Goal: Book appointment/travel/reservation

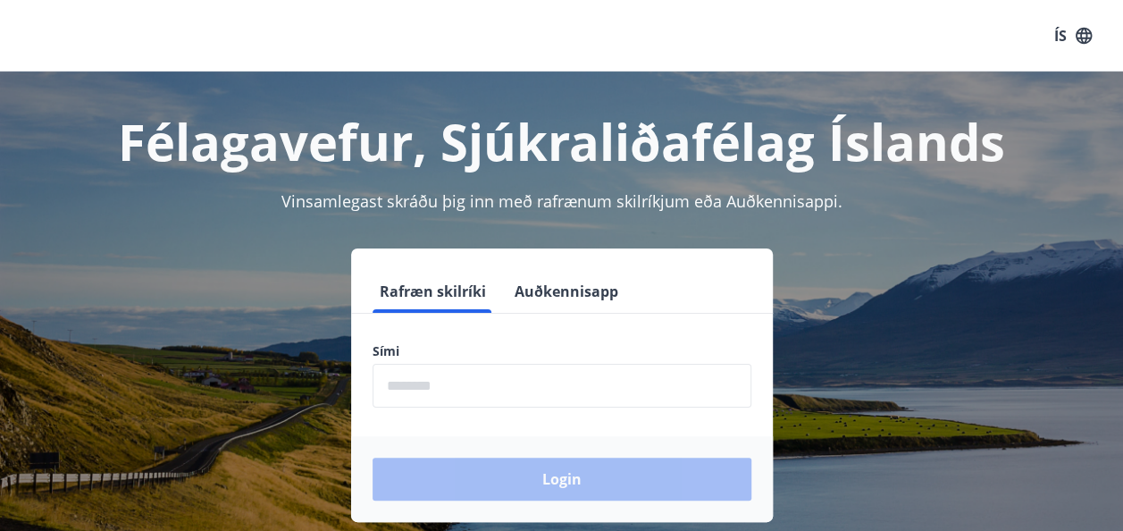
click at [454, 379] on input "phone" at bounding box center [562, 386] width 379 height 44
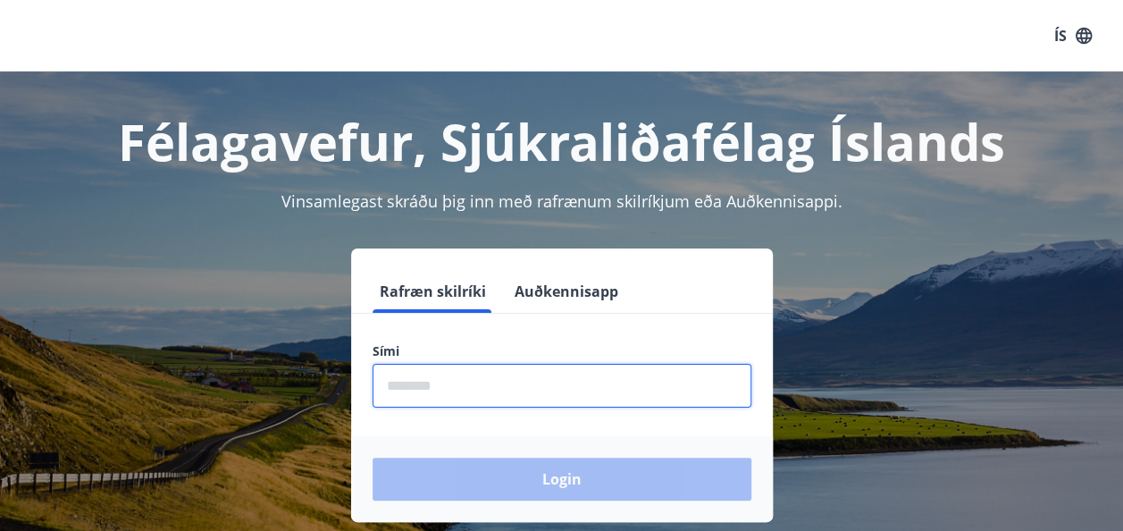
type input "********"
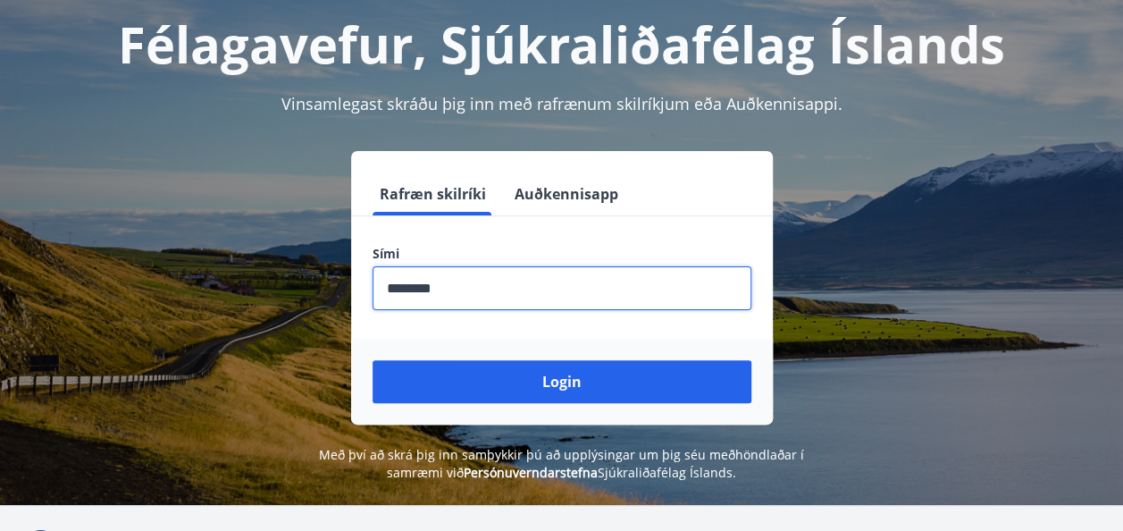
scroll to position [96, 0]
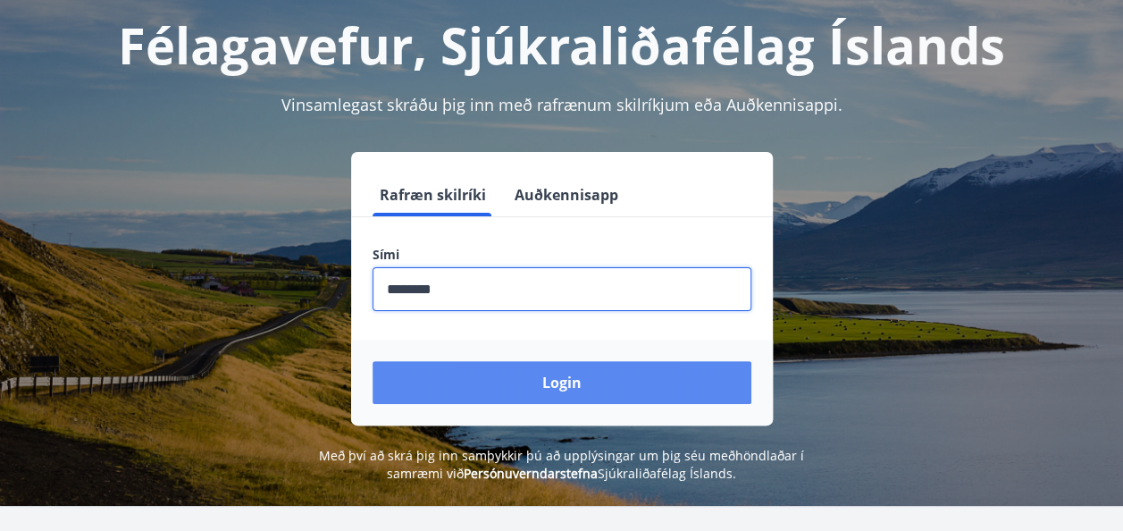
click at [620, 381] on button "Login" at bounding box center [562, 382] width 379 height 43
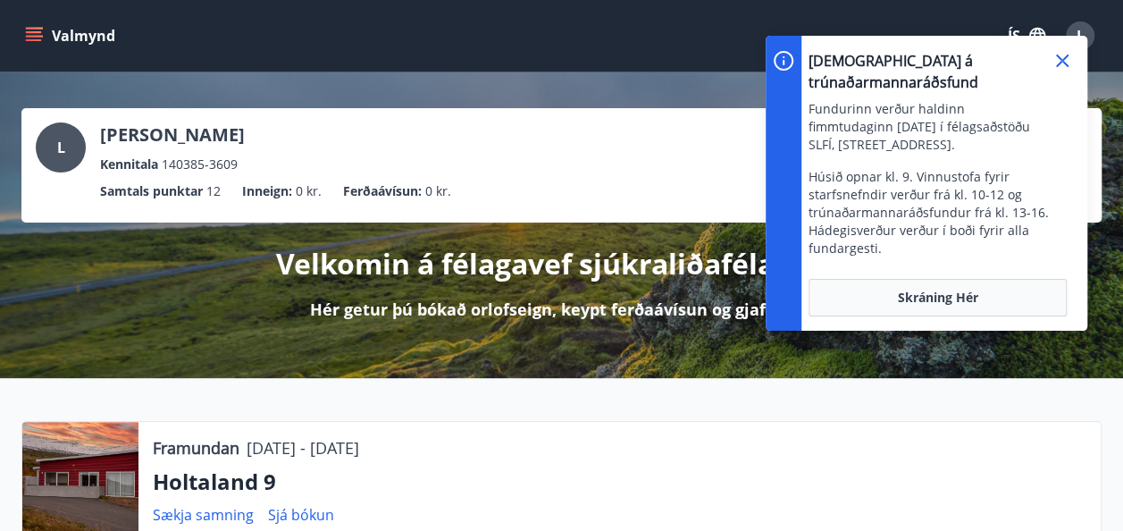
click at [1061, 57] on icon at bounding box center [1062, 60] width 21 height 21
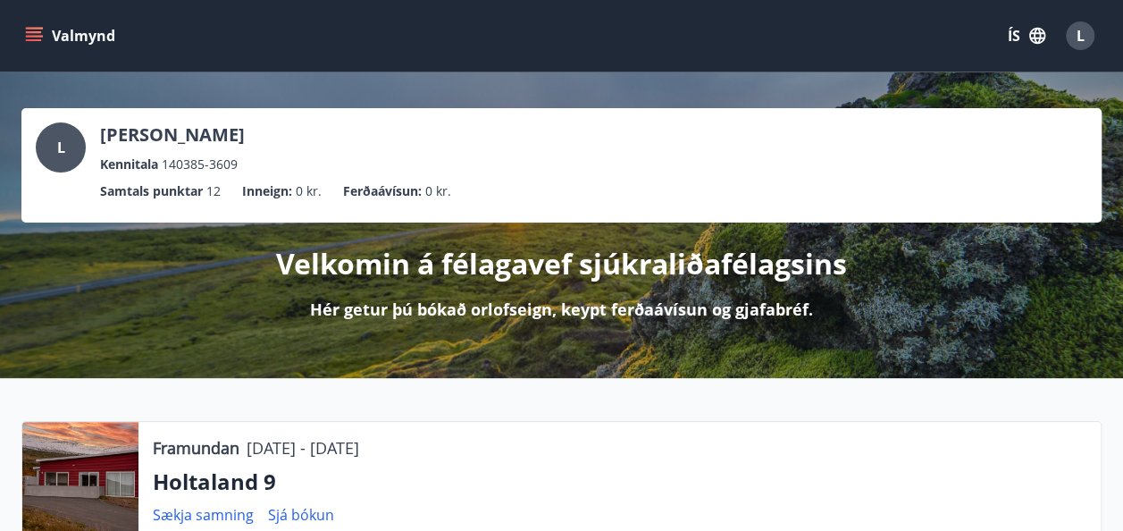
click at [55, 29] on button "Valmynd" at bounding box center [71, 36] width 101 height 32
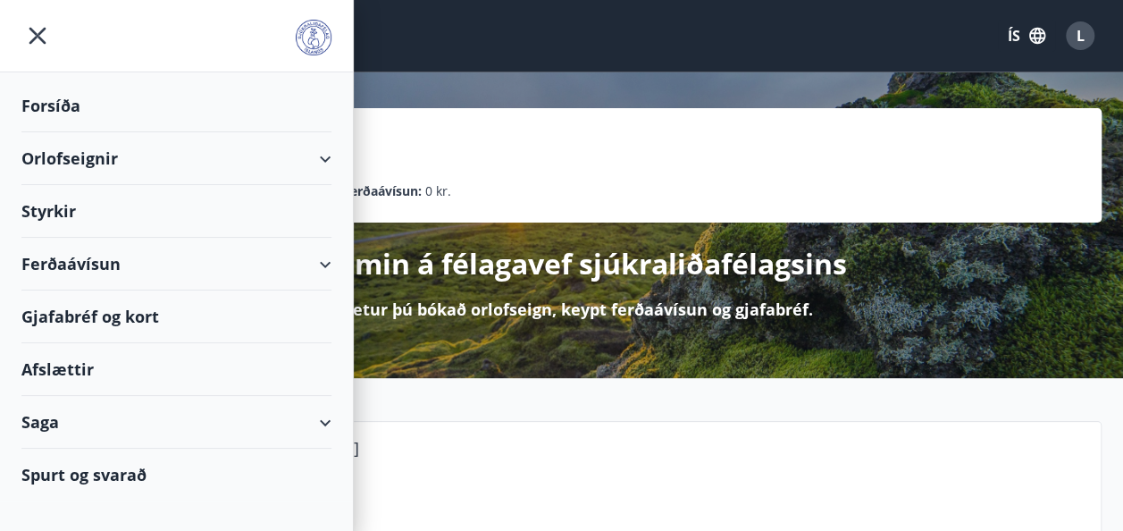
click at [50, 52] on div at bounding box center [176, 36] width 353 height 72
click at [322, 159] on div "Orlofseignir" at bounding box center [176, 158] width 310 height 53
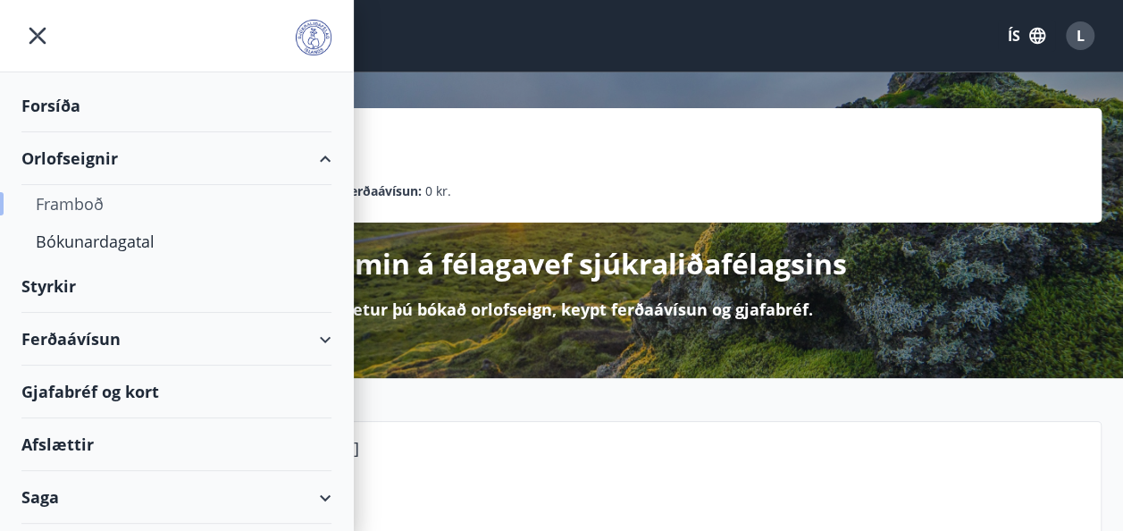
click at [71, 197] on div "Framboð" at bounding box center [176, 204] width 281 height 38
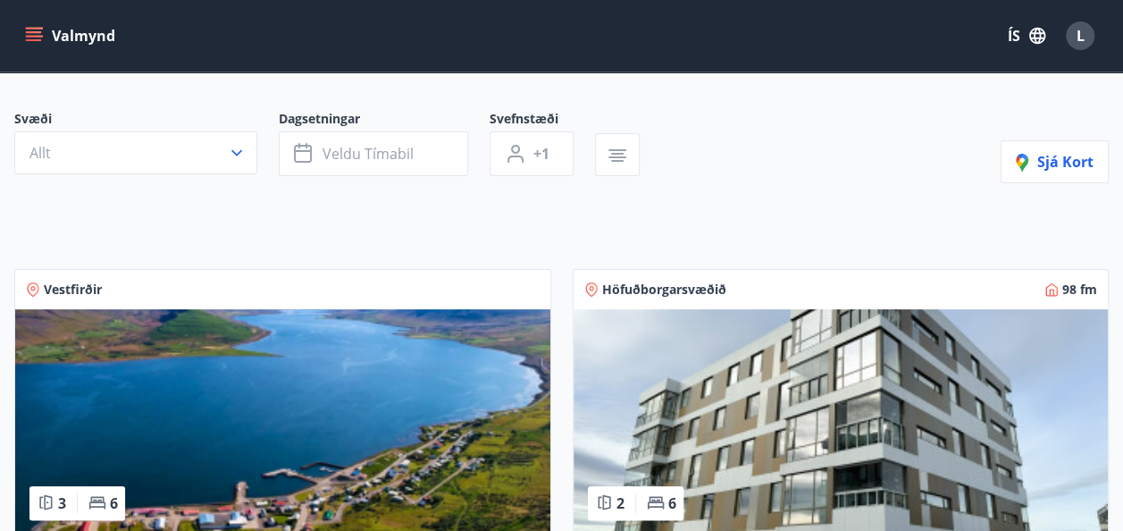
scroll to position [113, 0]
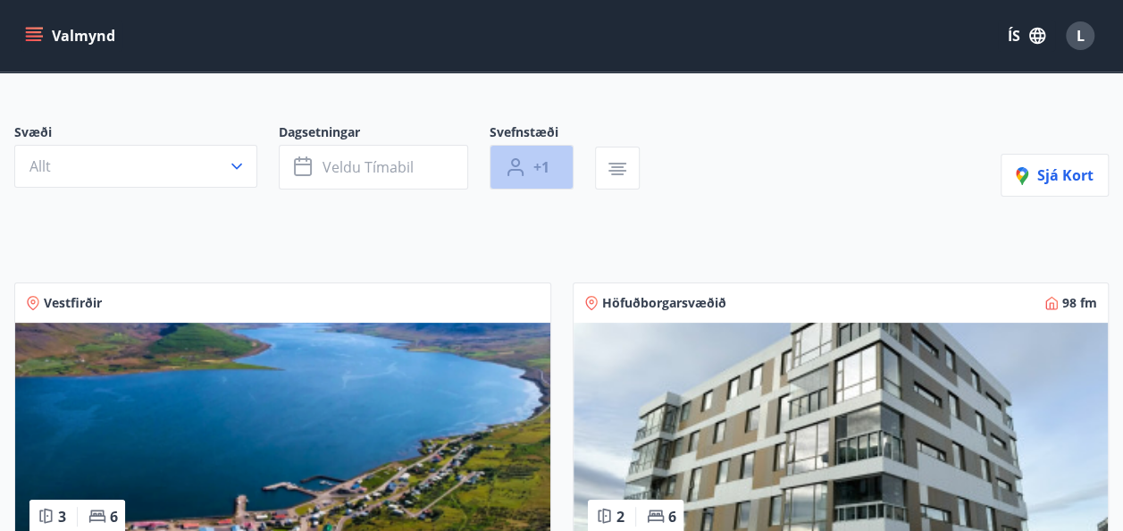
click at [536, 163] on span "+1" at bounding box center [541, 167] width 16 height 20
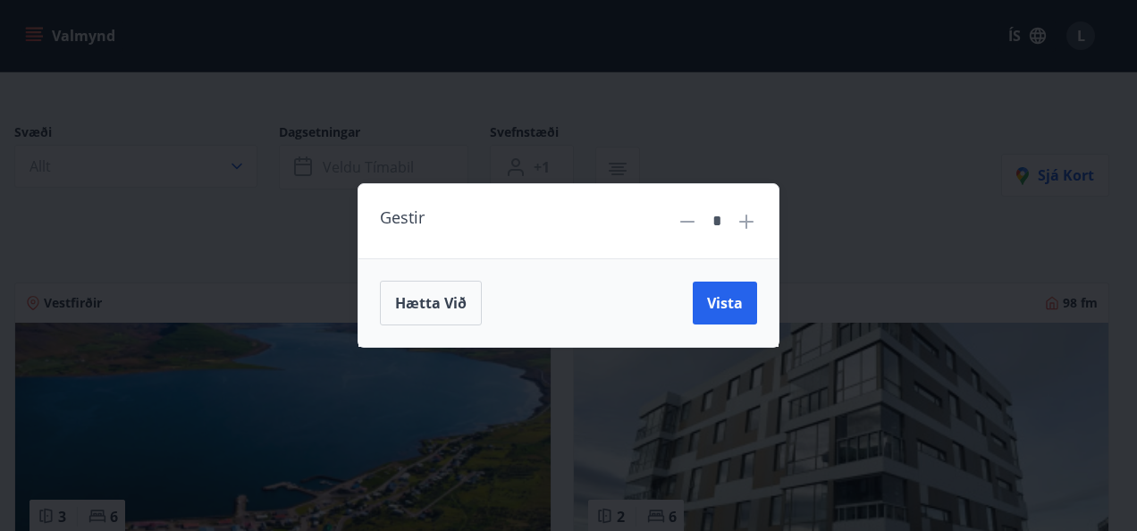
click at [747, 227] on icon at bounding box center [746, 221] width 14 height 14
type input "*"
click at [699, 324] on div "Hætta við Vista" at bounding box center [568, 303] width 377 height 45
click at [724, 311] on span "Vista" at bounding box center [725, 303] width 36 height 20
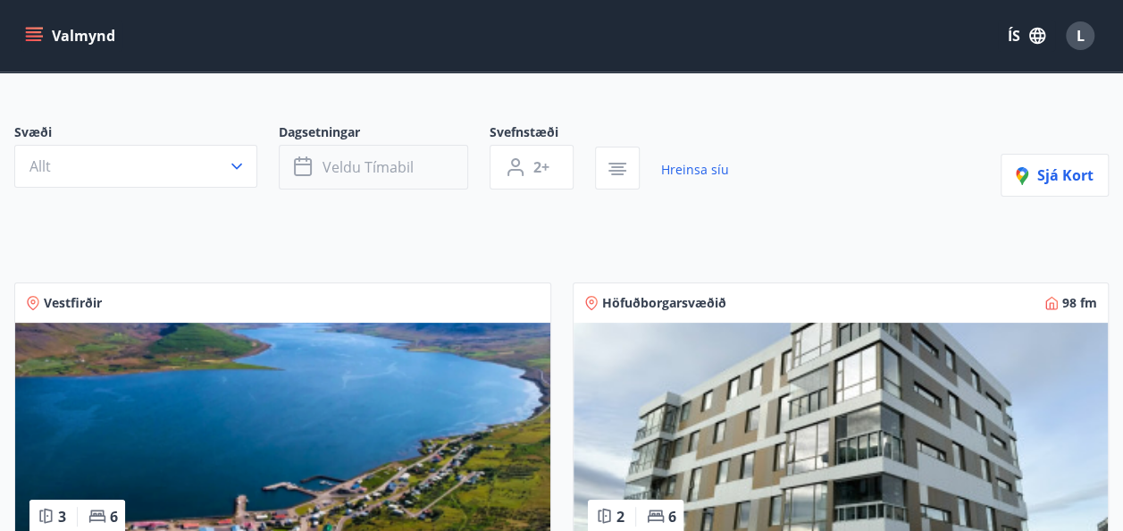
click at [406, 158] on span "Veldu tímabil" at bounding box center [368, 167] width 91 height 20
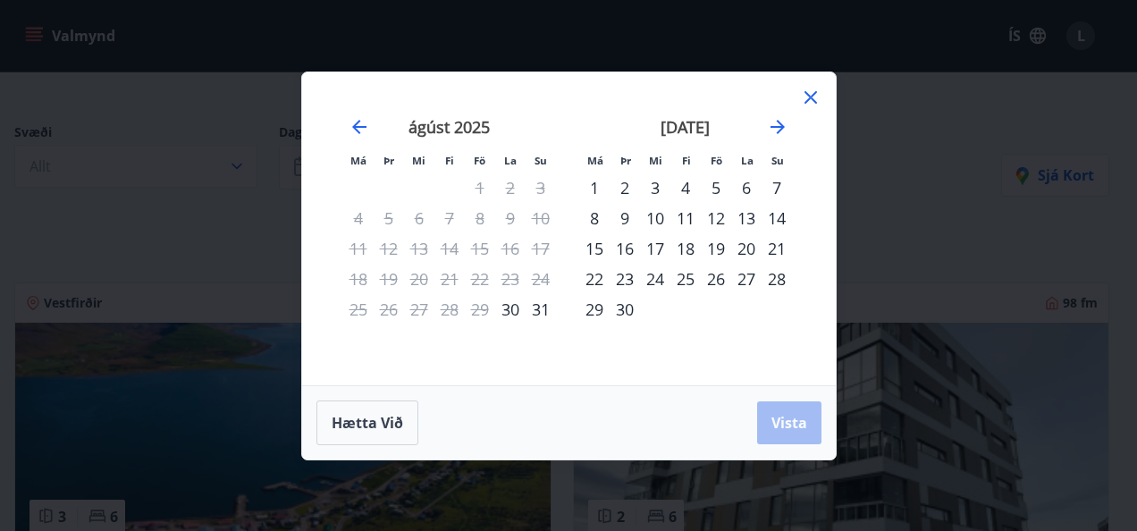
click at [714, 187] on div "5" at bounding box center [716, 187] width 30 height 30
click at [773, 191] on div "7" at bounding box center [776, 187] width 30 height 30
click at [798, 427] on span "Vista" at bounding box center [789, 423] width 36 height 20
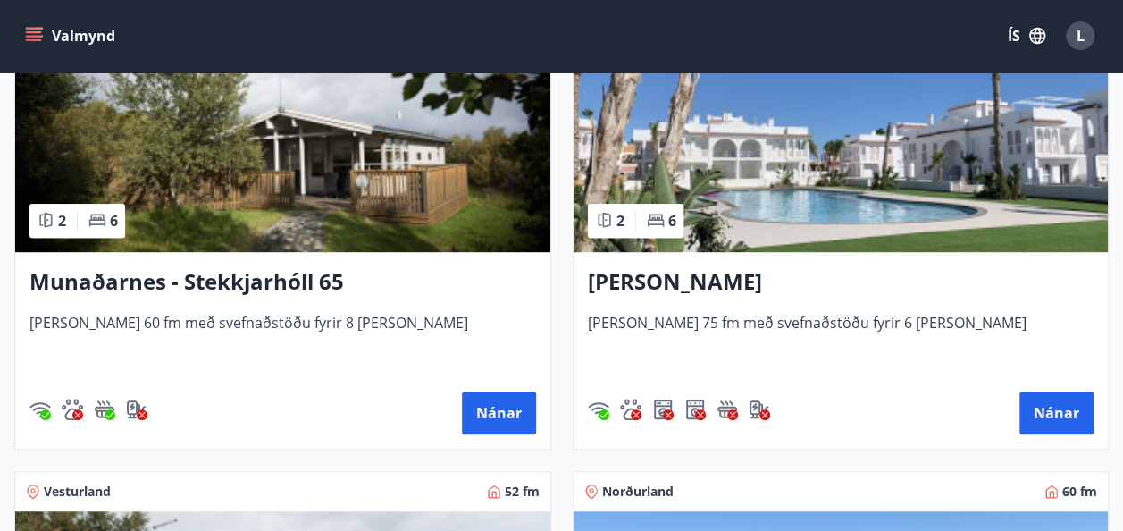
scroll to position [408, 0]
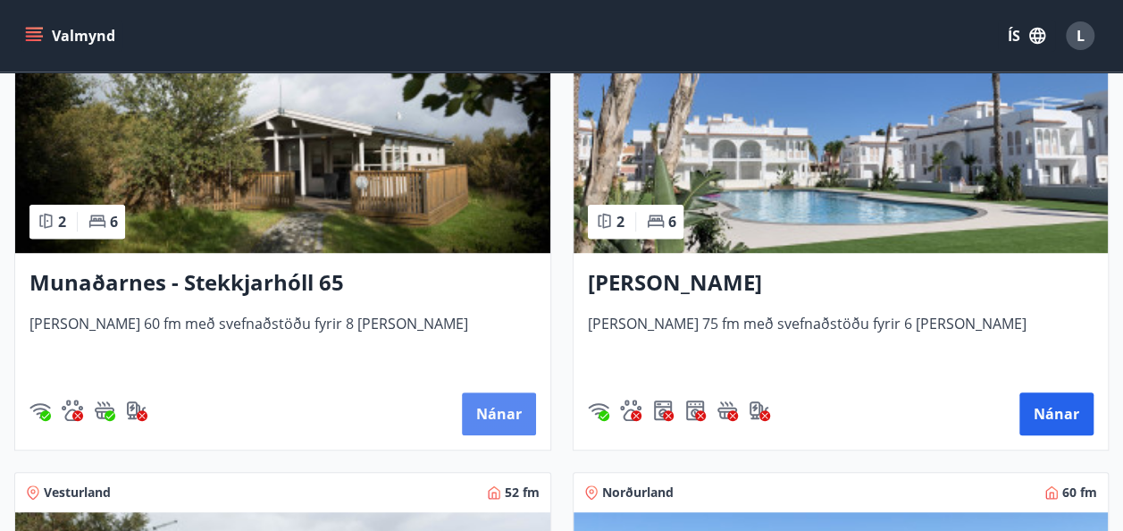
click at [485, 400] on button "Nánar" at bounding box center [499, 413] width 74 height 43
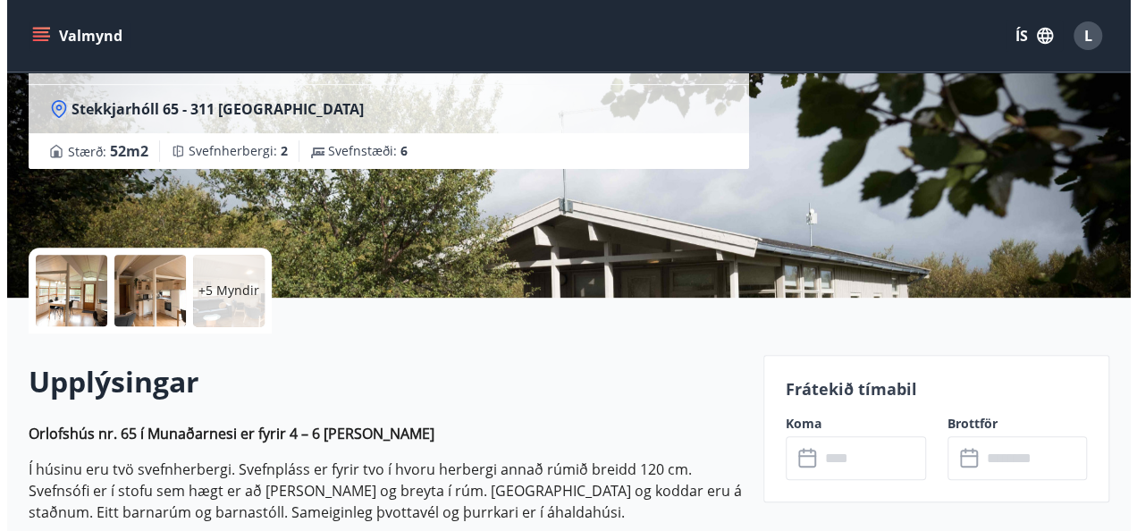
scroll to position [238, 0]
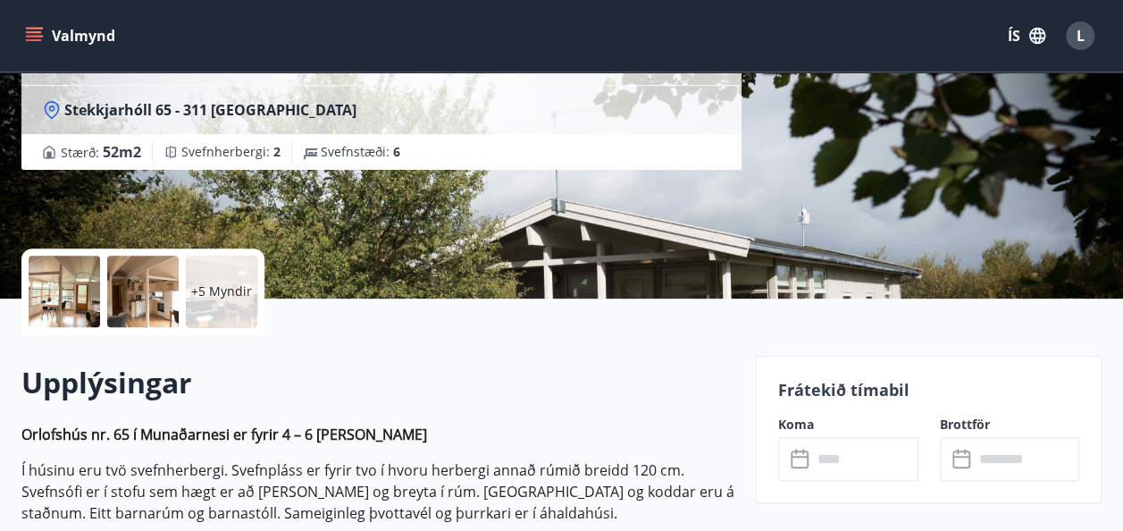
click at [109, 298] on div at bounding box center [142, 291] width 71 height 71
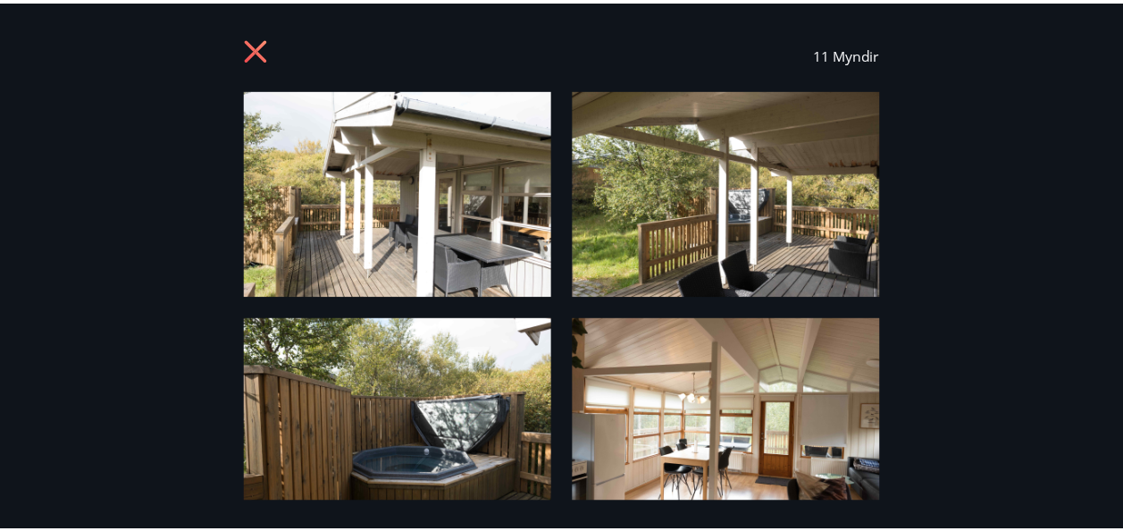
scroll to position [0, 0]
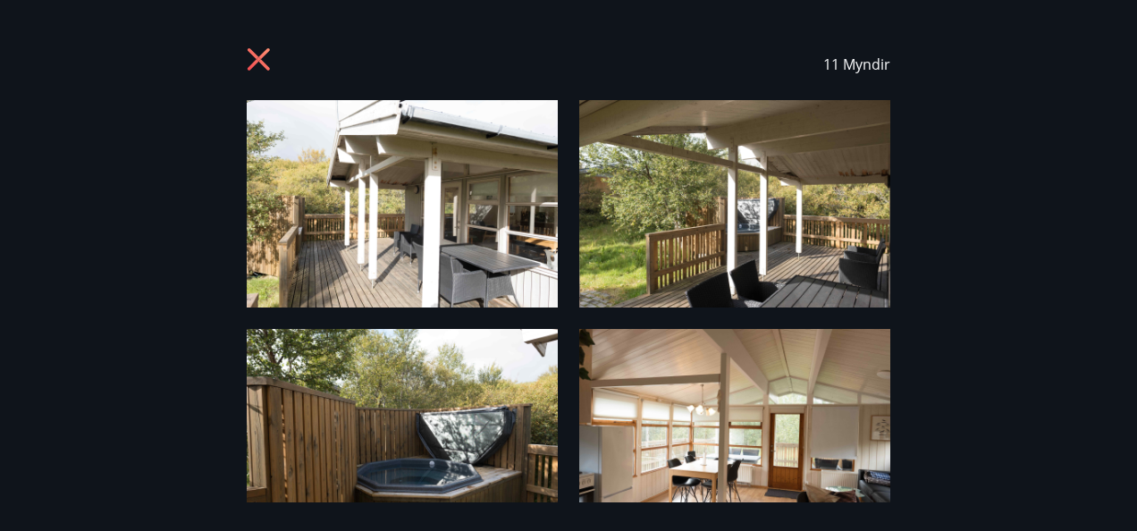
click at [250, 64] on icon at bounding box center [261, 61] width 29 height 29
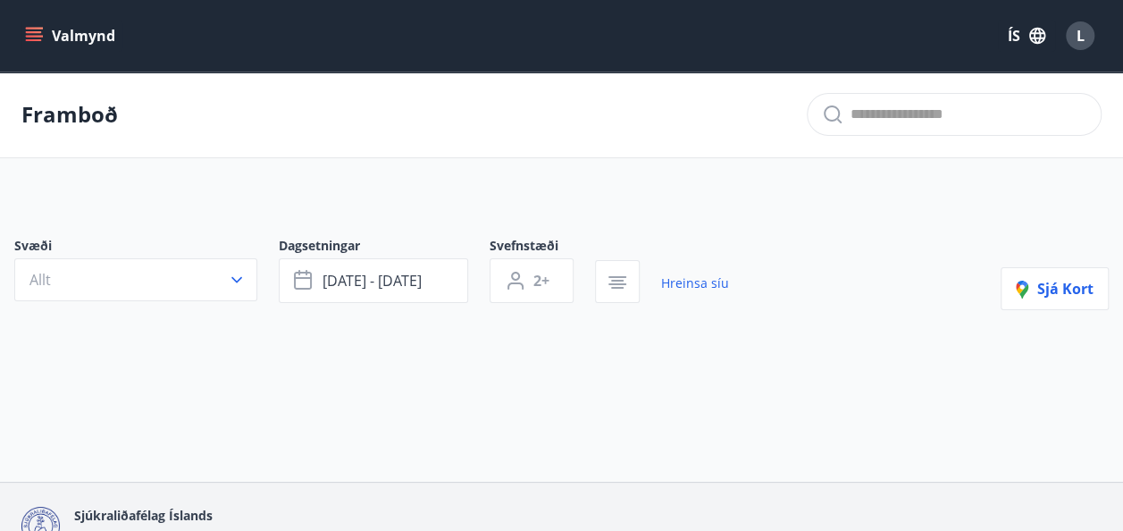
type input "*"
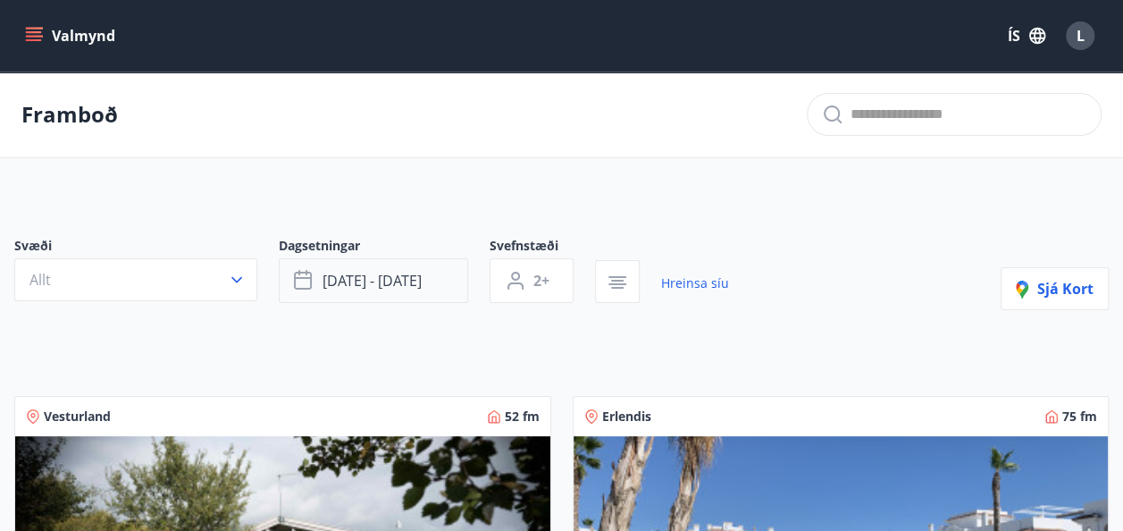
click at [359, 282] on span "[DATE] - [DATE]" at bounding box center [372, 281] width 99 height 20
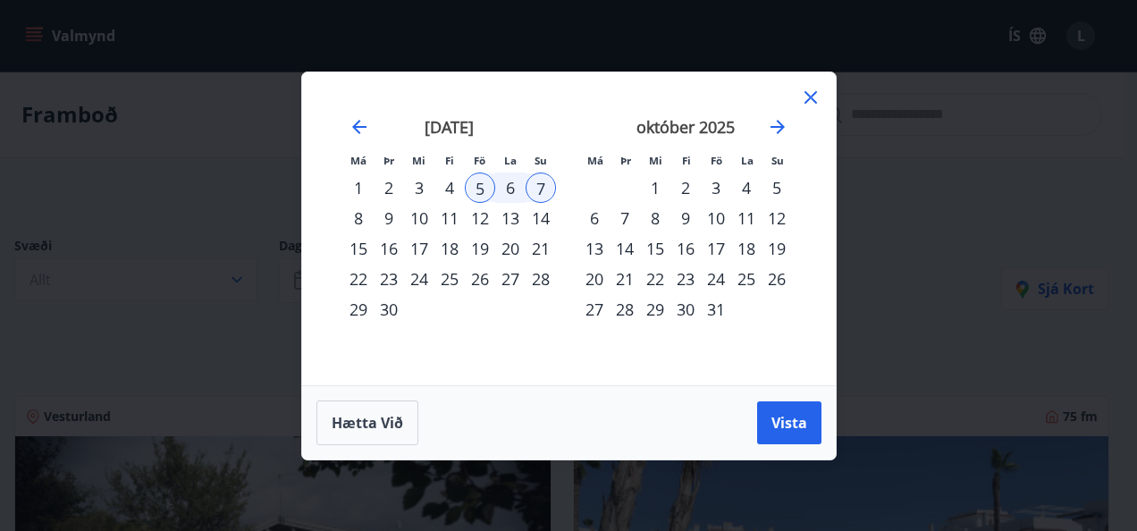
click at [466, 201] on div "5" at bounding box center [480, 187] width 30 height 30
click at [453, 172] on div "4" at bounding box center [449, 187] width 30 height 30
click at [475, 182] on div "5" at bounding box center [480, 187] width 30 height 30
click at [467, 194] on div "5" at bounding box center [480, 187] width 30 height 30
click at [492, 189] on div "5" at bounding box center [480, 187] width 30 height 30
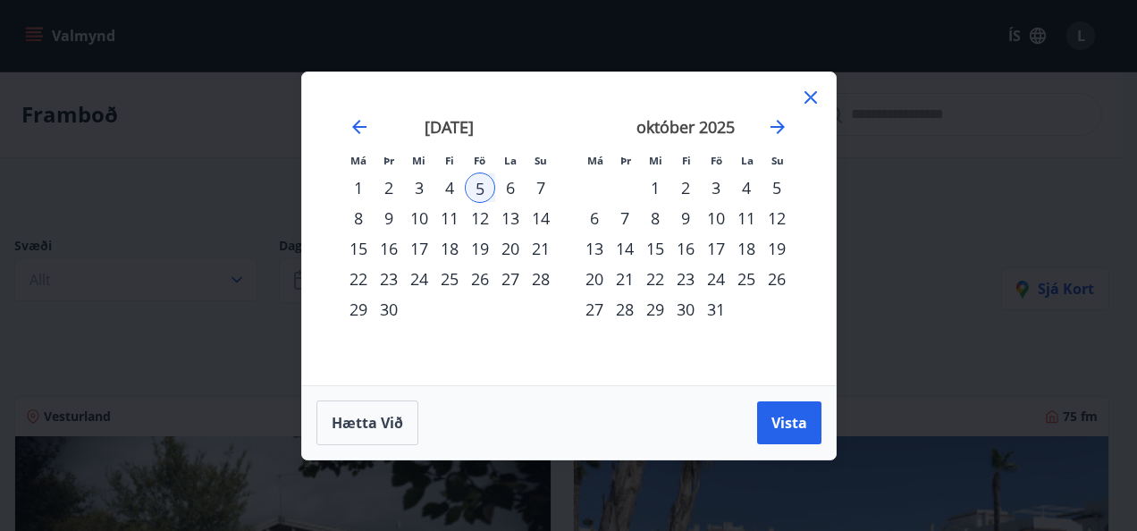
click at [811, 108] on div at bounding box center [810, 100] width 21 height 27
click at [800, 93] on icon at bounding box center [810, 97] width 21 height 21
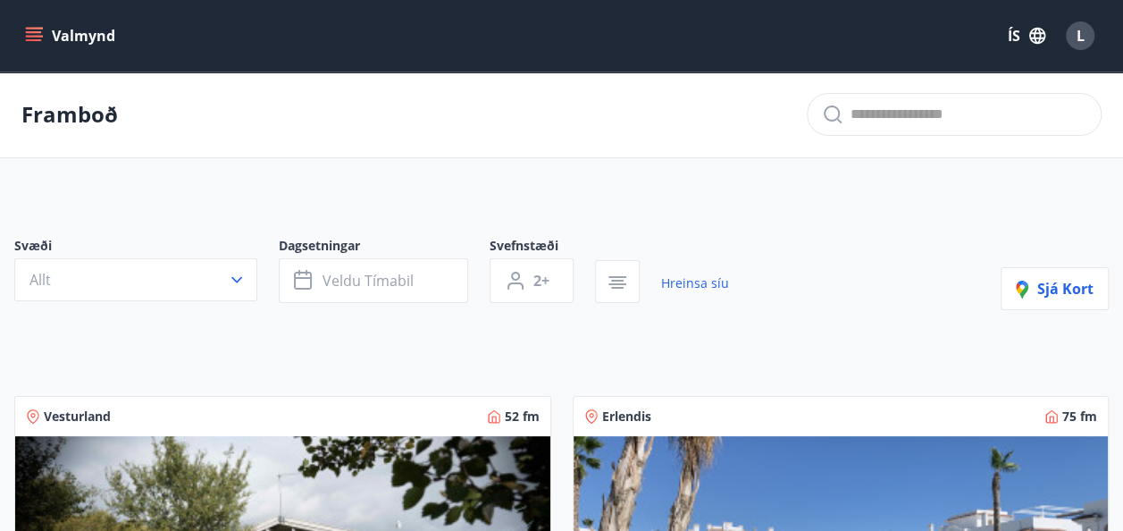
scroll to position [113, 0]
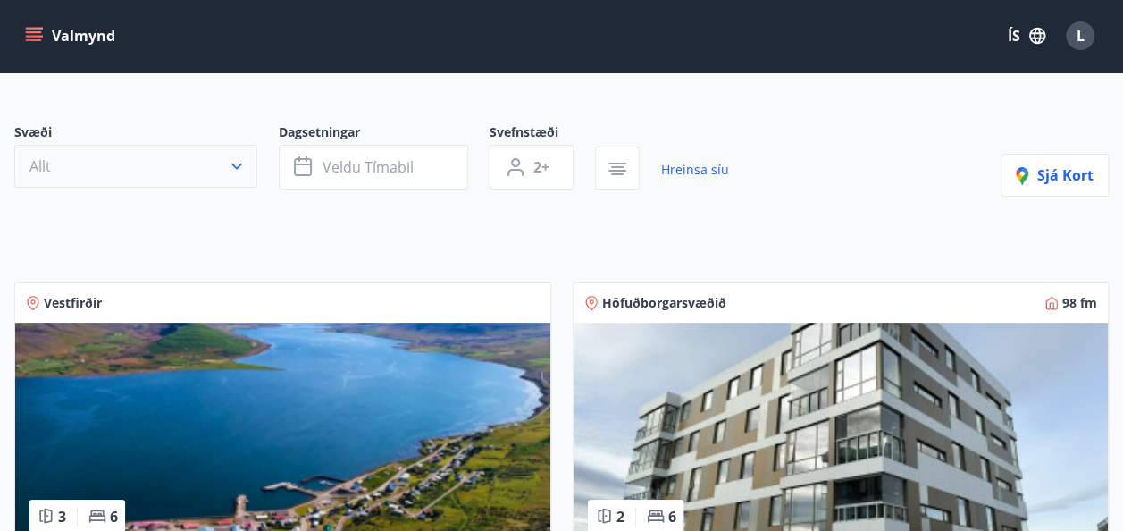
click at [240, 179] on button "Allt" at bounding box center [135, 166] width 243 height 43
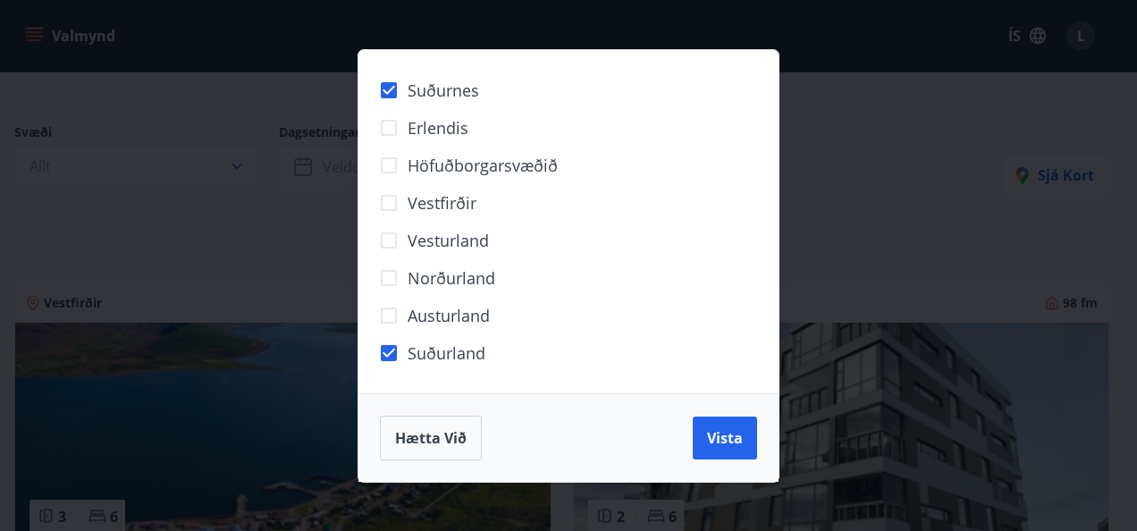
click at [454, 237] on span "Vesturland" at bounding box center [447, 240] width 81 height 23
click at [743, 438] on button "Vista" at bounding box center [724, 437] width 64 height 43
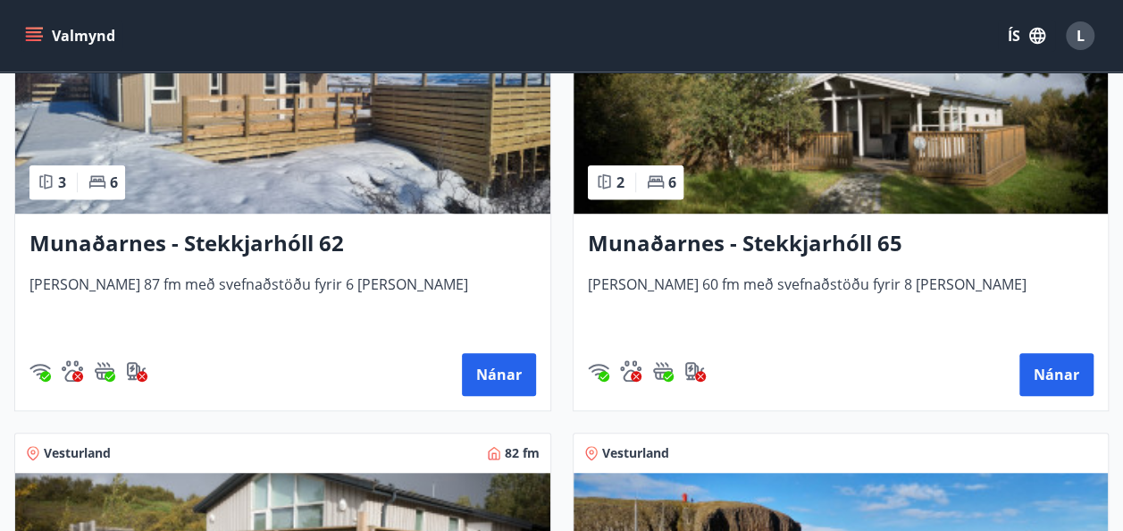
scroll to position [349, 0]
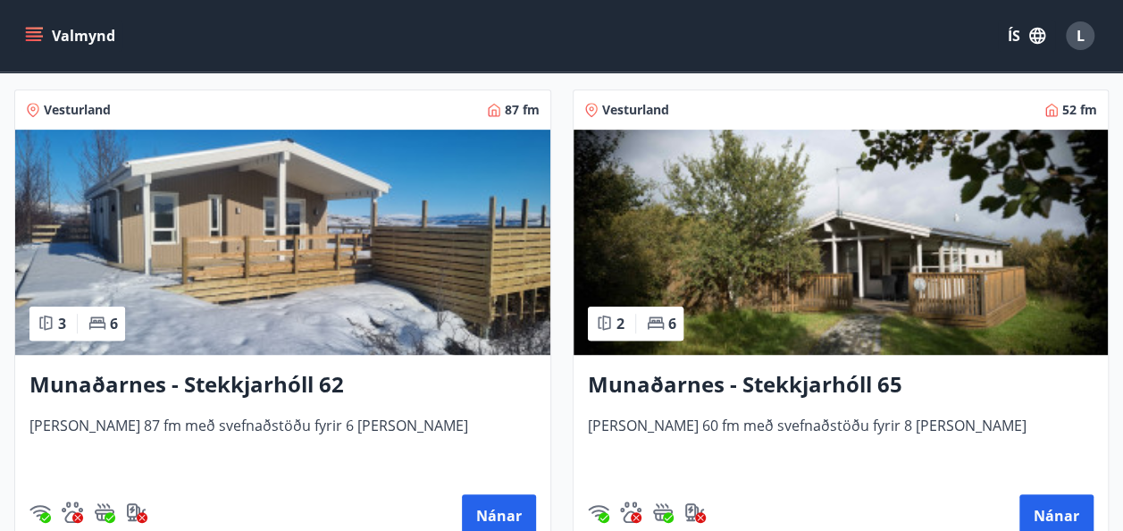
click at [883, 382] on h3 "Munaðarnes - Stekkjarhóll 65" at bounding box center [841, 385] width 507 height 32
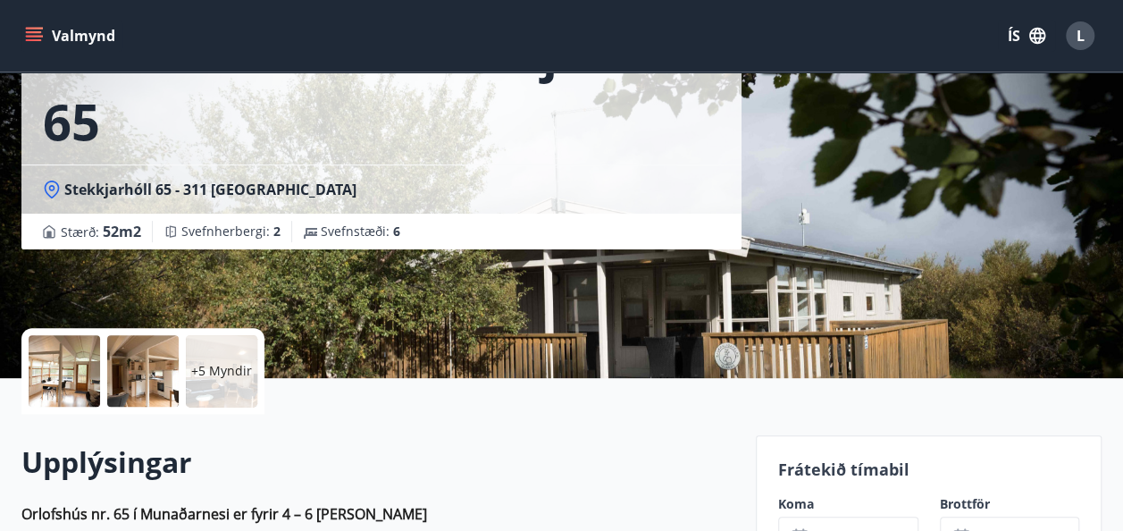
scroll to position [109, 0]
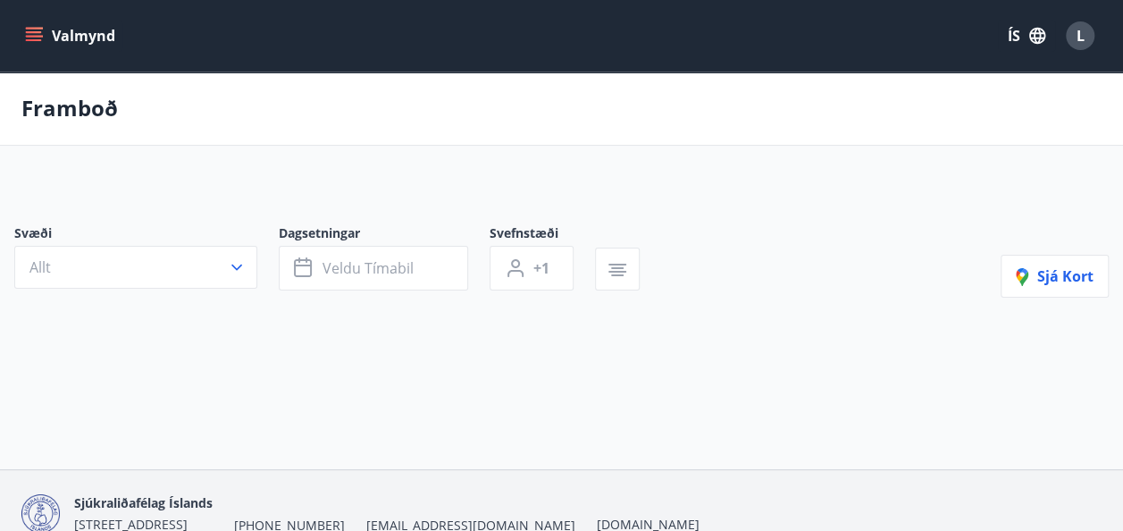
click at [60, 43] on button "Valmynd" at bounding box center [71, 36] width 101 height 32
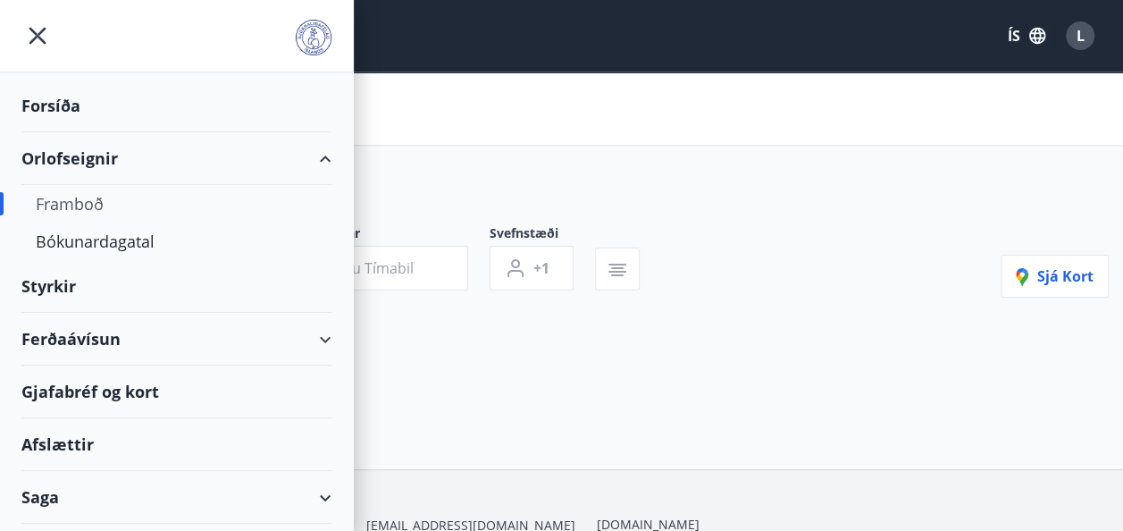
type input "*"
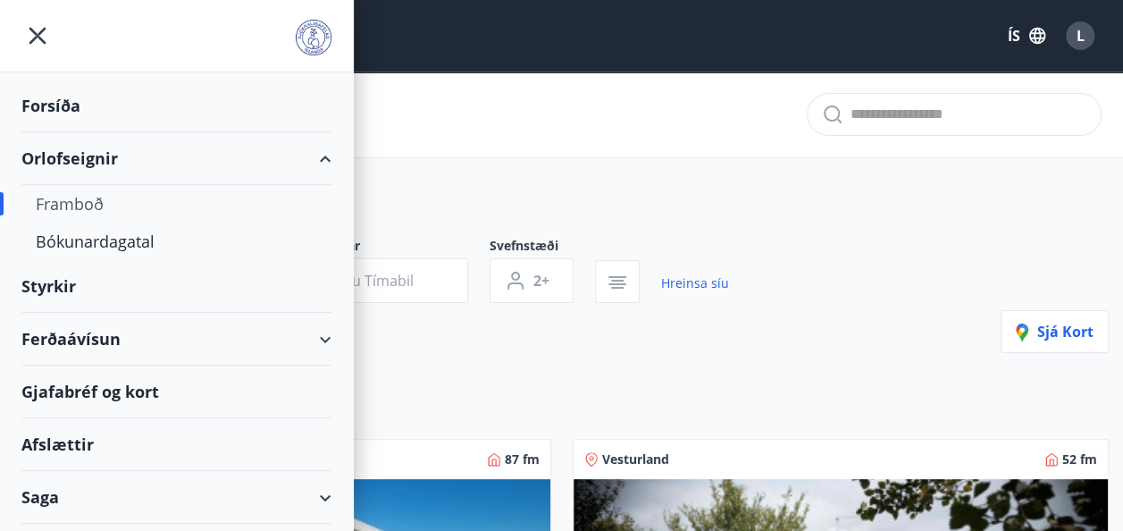
click at [46, 20] on icon "menu" at bounding box center [37, 36] width 32 height 32
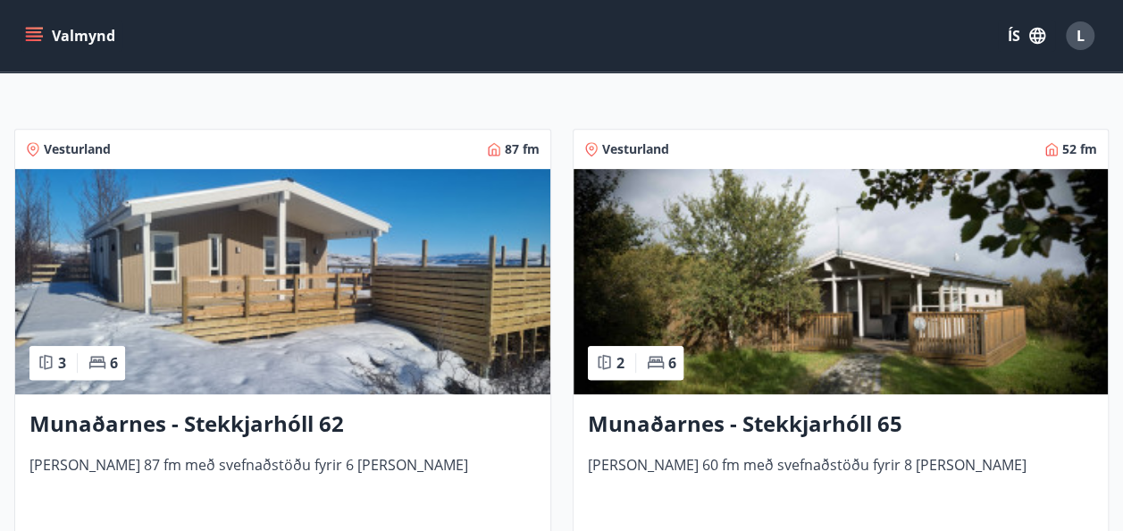
scroll to position [312, 0]
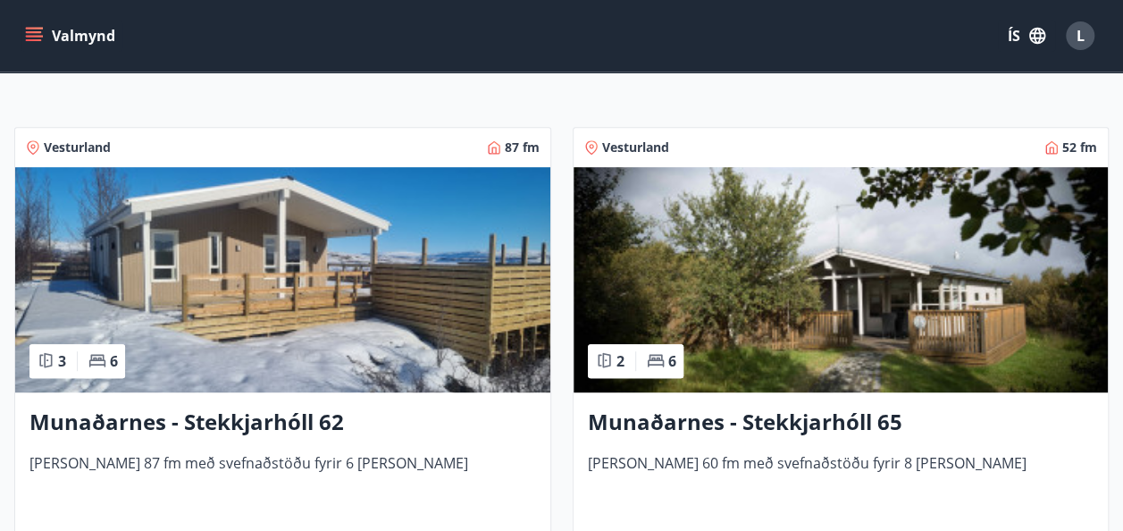
click at [742, 145] on div "Vesturland 52 fm" at bounding box center [841, 147] width 514 height 18
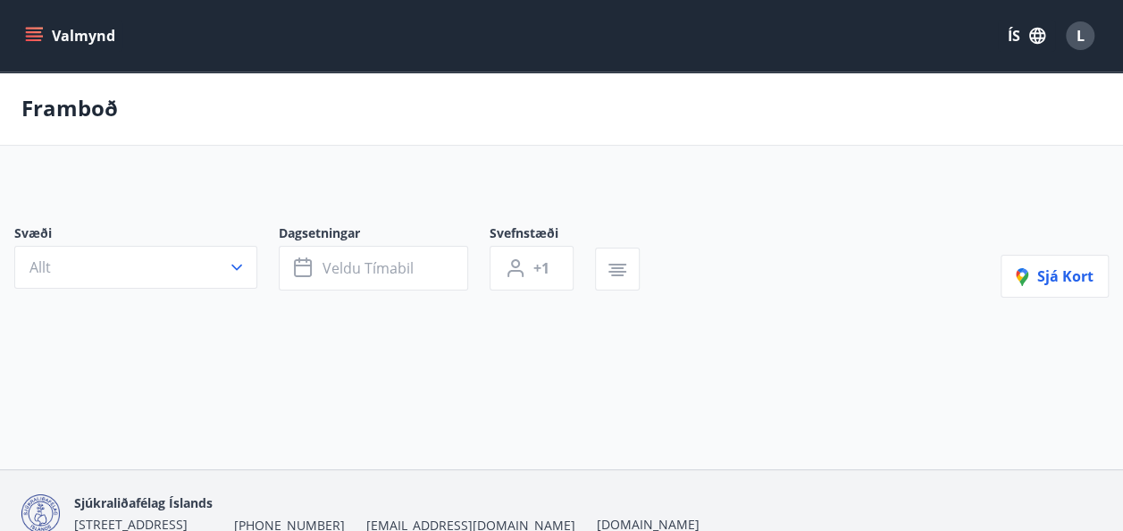
type input "*"
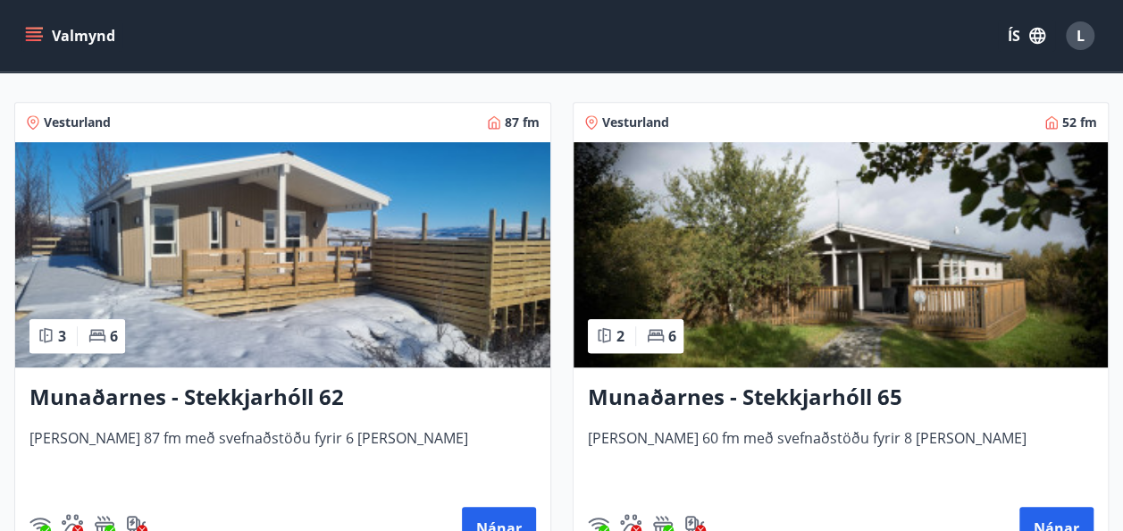
scroll to position [338, 0]
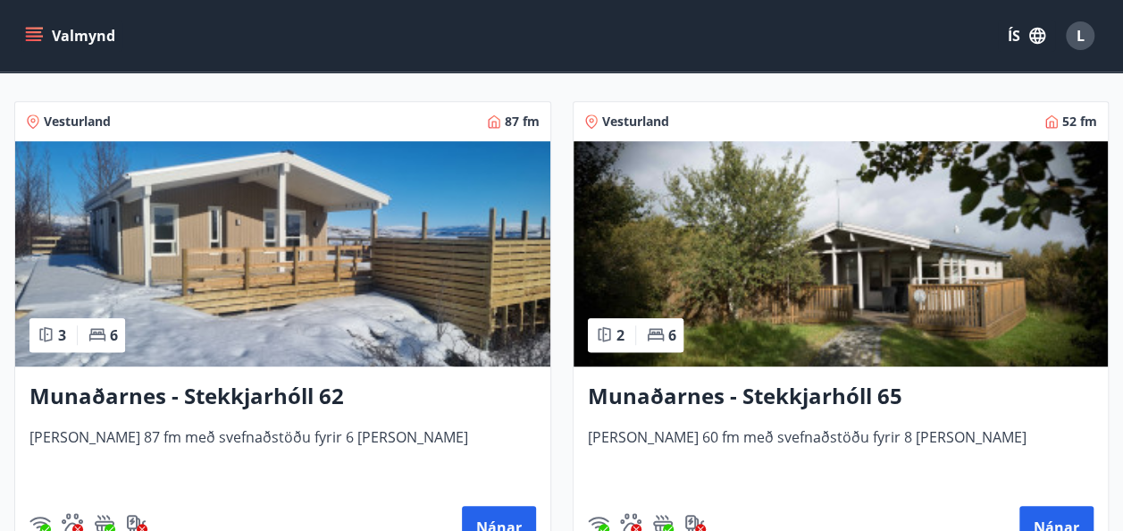
click at [787, 399] on h3 "Munaðarnes - Stekkjarhóll 65" at bounding box center [841, 397] width 507 height 32
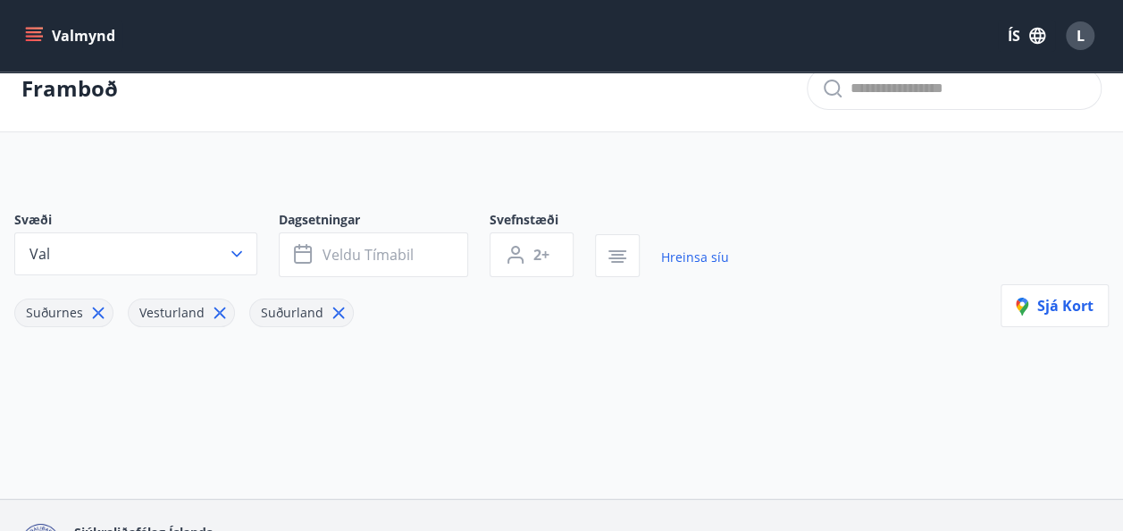
type input "*"
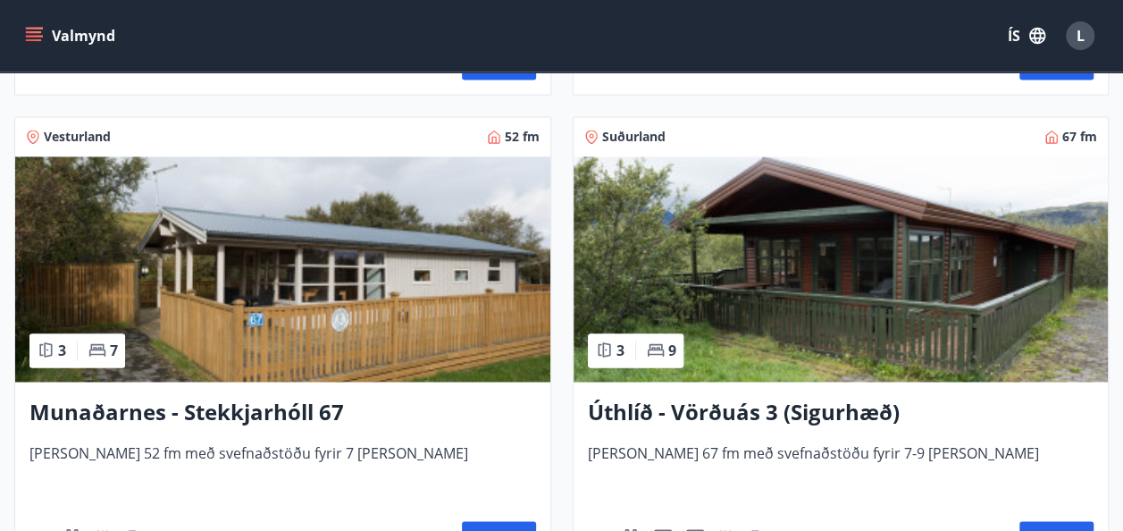
scroll to position [1294, 0]
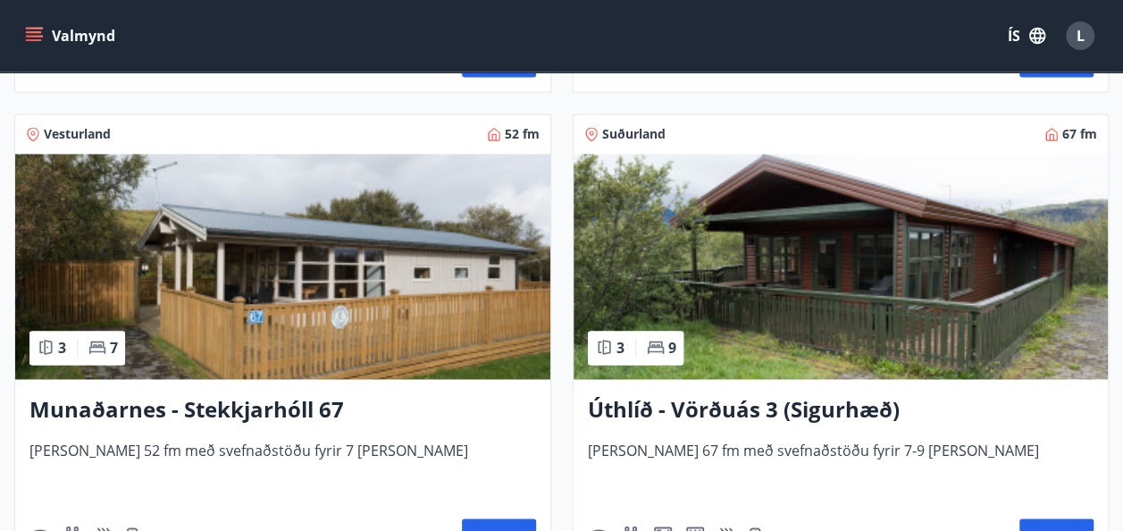
click at [262, 407] on h3 "Munaðarnes - Stekkjarhóll 67" at bounding box center [282, 409] width 507 height 32
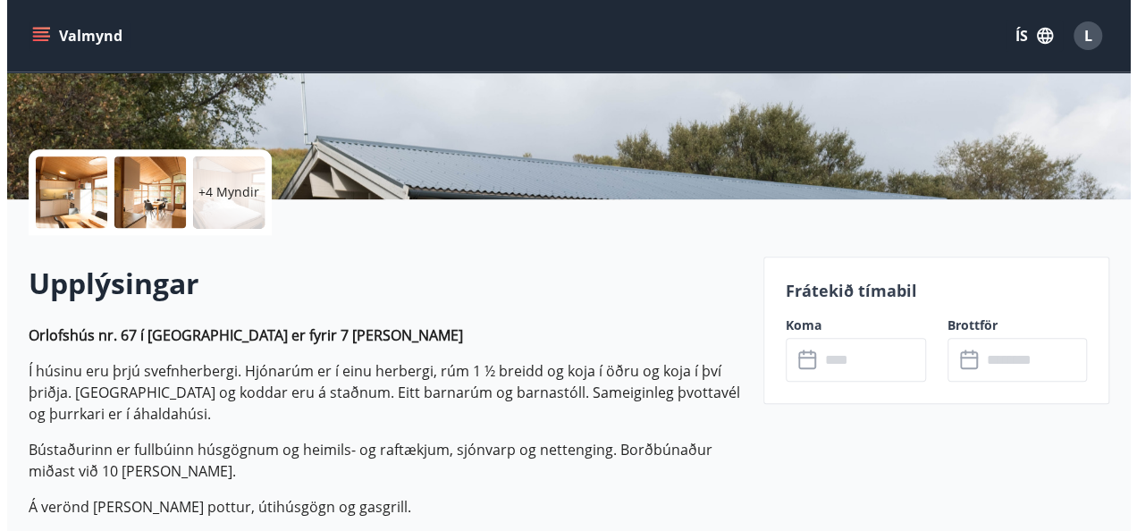
scroll to position [334, 0]
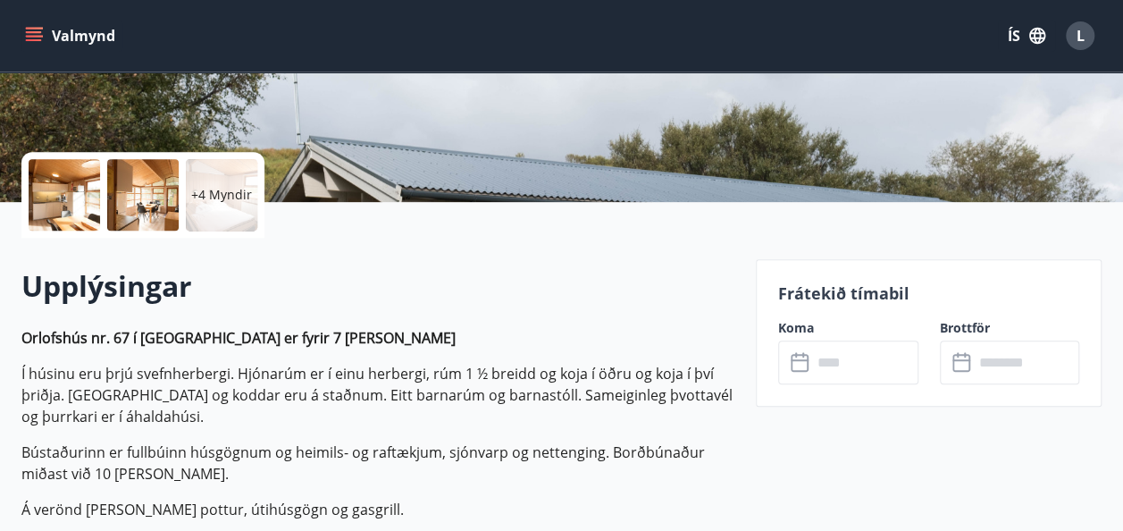
click at [216, 207] on div "+4 Myndir" at bounding box center [221, 194] width 71 height 71
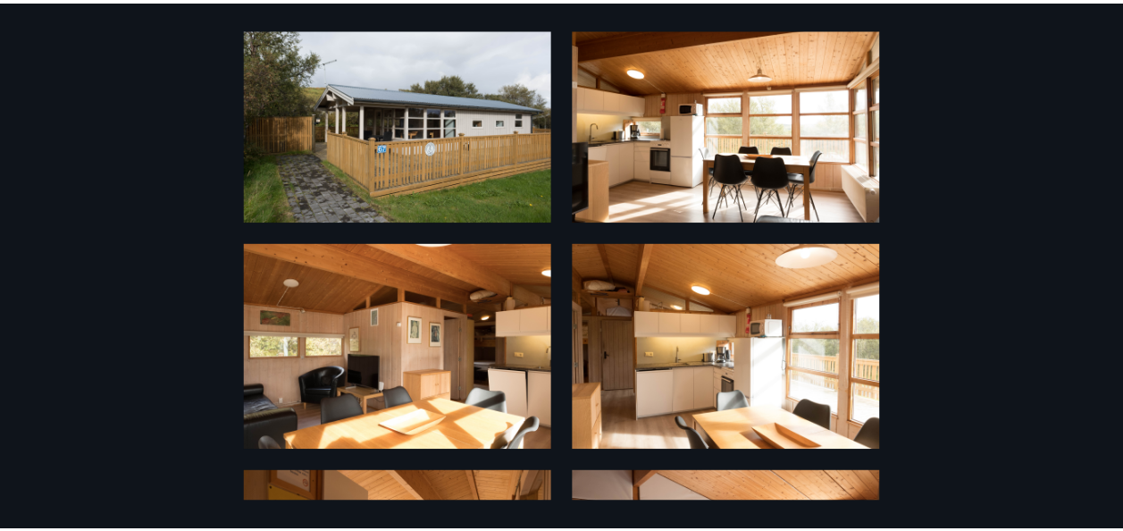
scroll to position [0, 0]
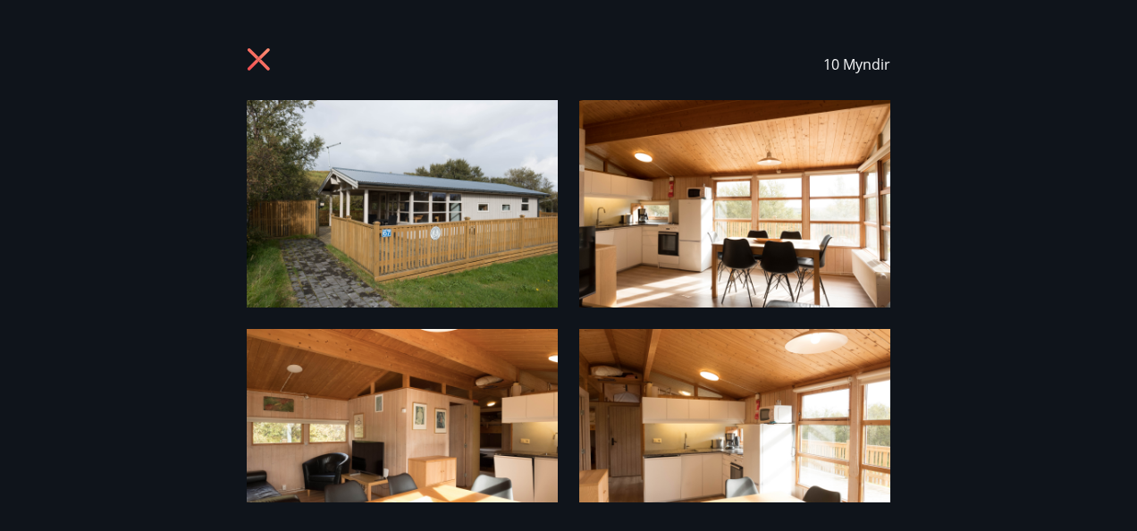
click at [257, 64] on icon at bounding box center [261, 61] width 29 height 29
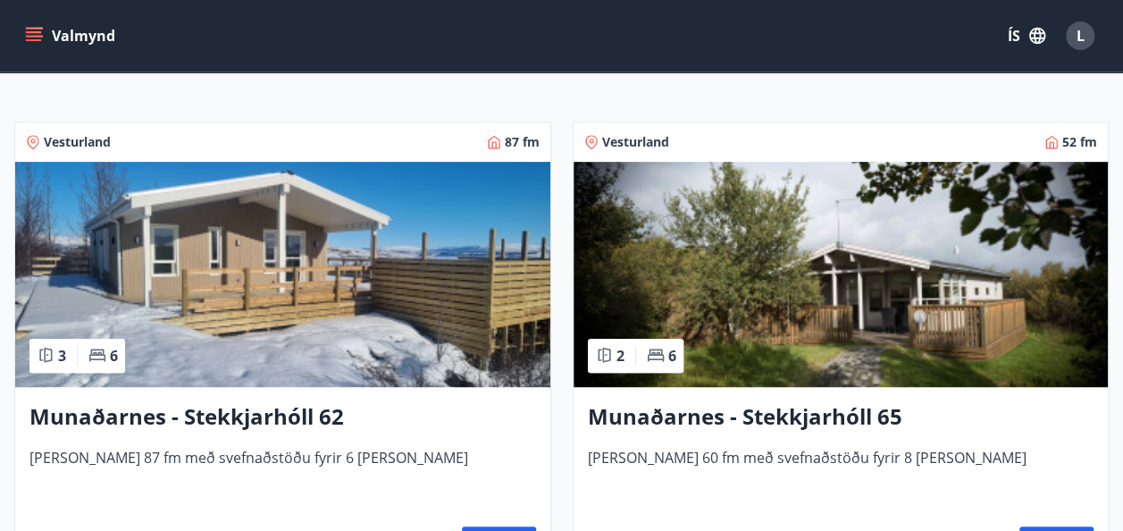
scroll to position [316, 0]
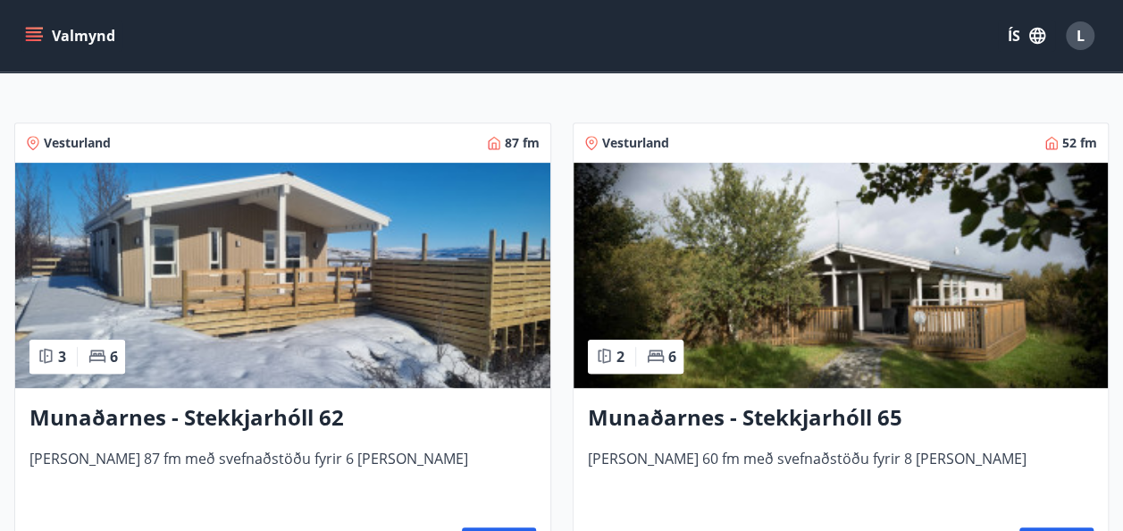
click at [32, 23] on button "Valmynd" at bounding box center [71, 36] width 101 height 32
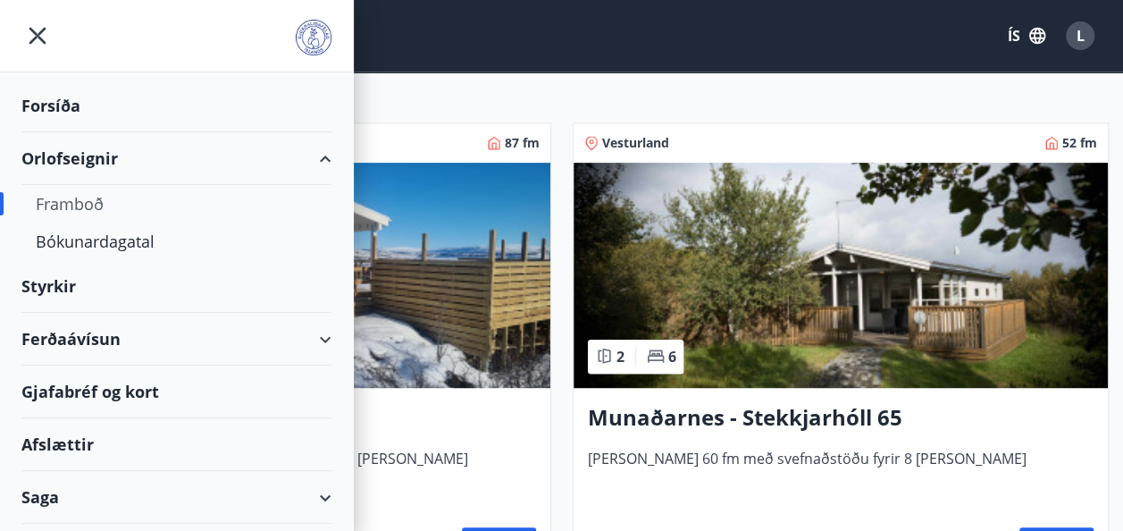
click at [120, 197] on div "Framboð" at bounding box center [176, 204] width 281 height 38
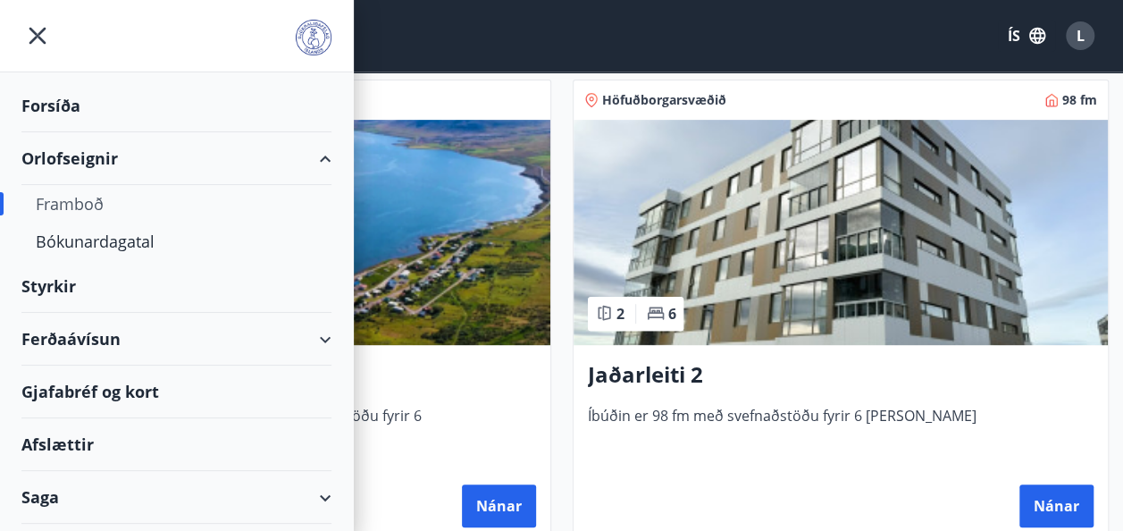
type input "*"
click at [130, 240] on div "Bókunardagatal" at bounding box center [176, 241] width 281 height 38
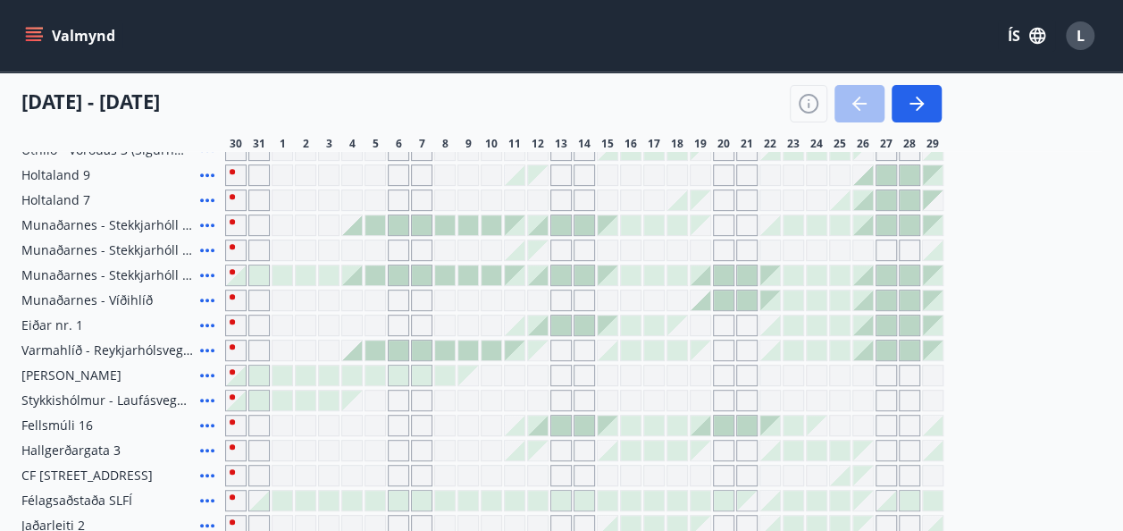
scroll to position [282, 0]
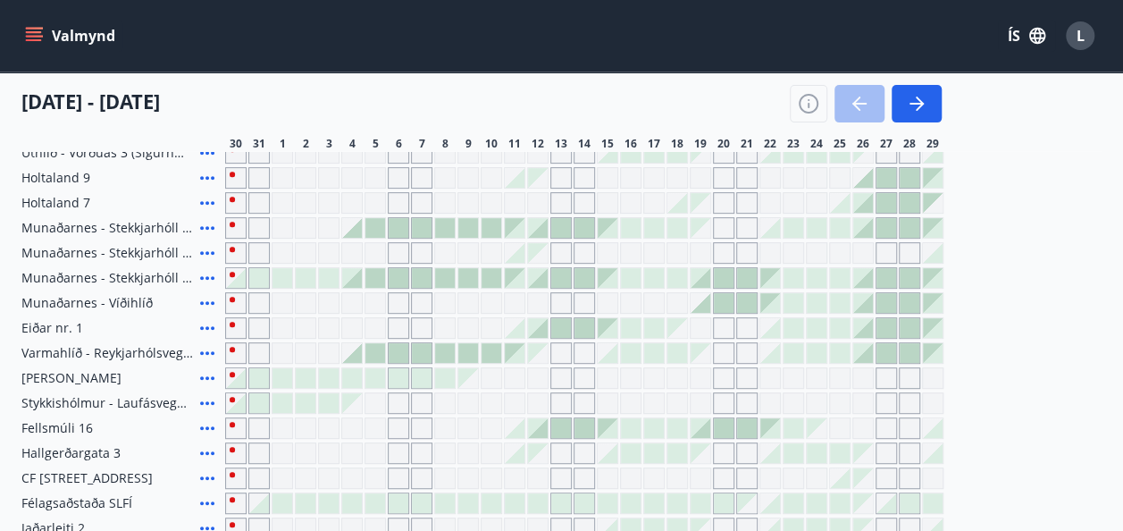
click at [395, 225] on div at bounding box center [399, 228] width 20 height 20
click at [424, 227] on div at bounding box center [422, 228] width 20 height 20
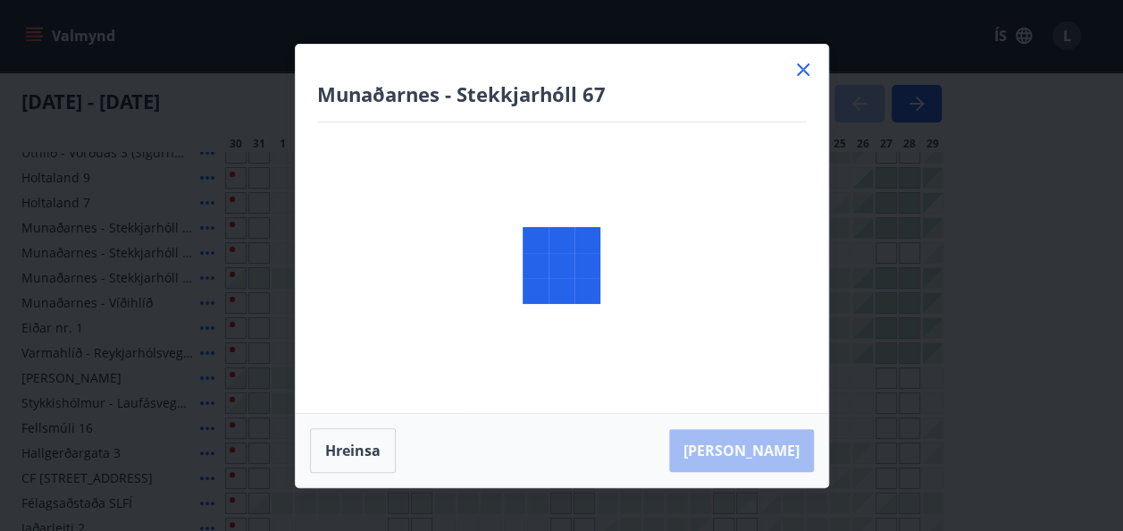
scroll to position [0, 0]
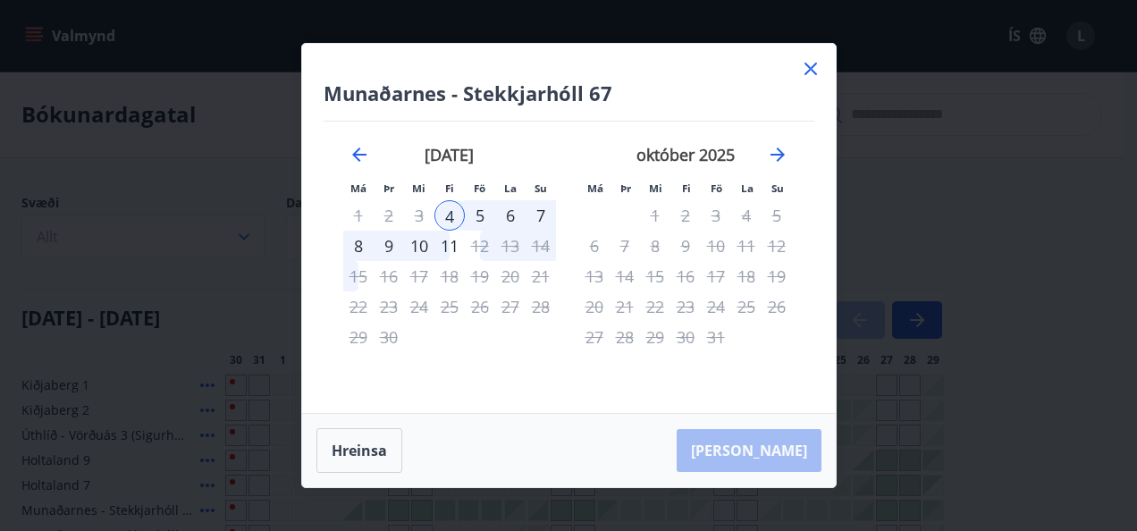
click at [818, 70] on icon at bounding box center [810, 68] width 21 height 21
click at [806, 64] on div "Valmynd ÍS L" at bounding box center [561, 35] width 1123 height 71
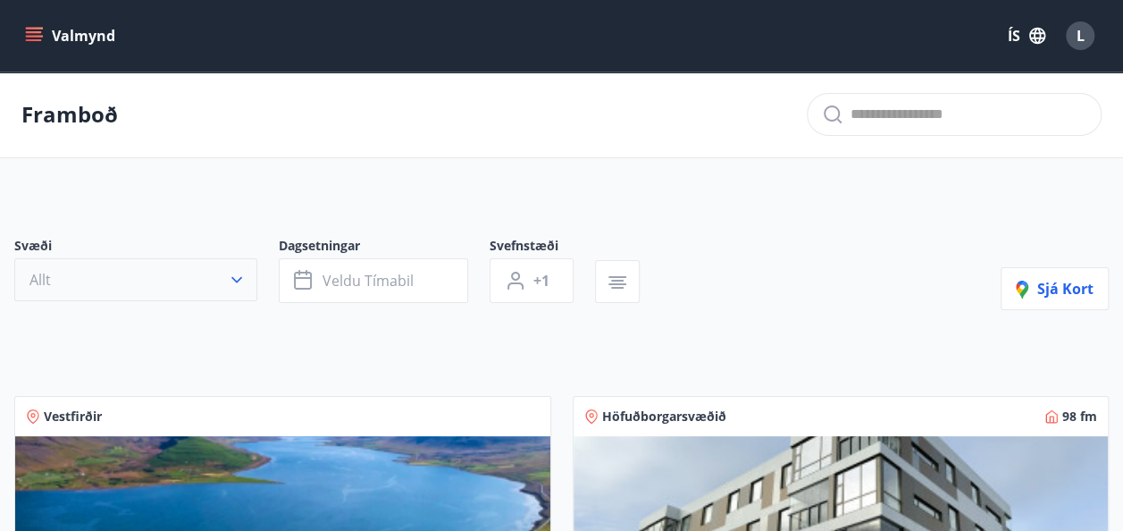
click at [197, 275] on button "Allt" at bounding box center [135, 279] width 243 height 43
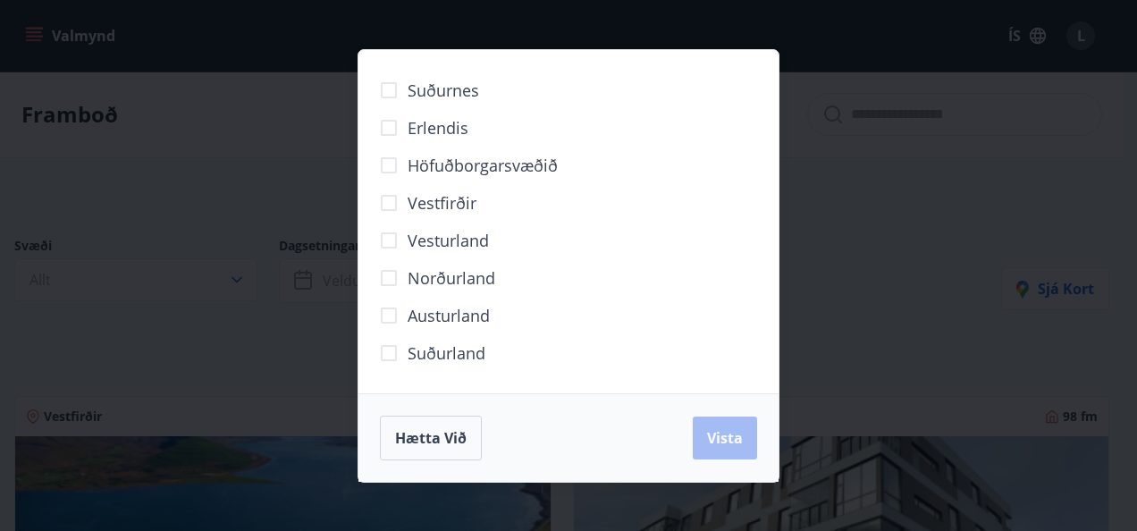
click at [848, 133] on div "Suðurnes Erlendis Höfuðborgarsvæðið [GEOGRAPHIC_DATA] [GEOGRAPHIC_DATA] [GEOGRA…" at bounding box center [568, 265] width 1137 height 531
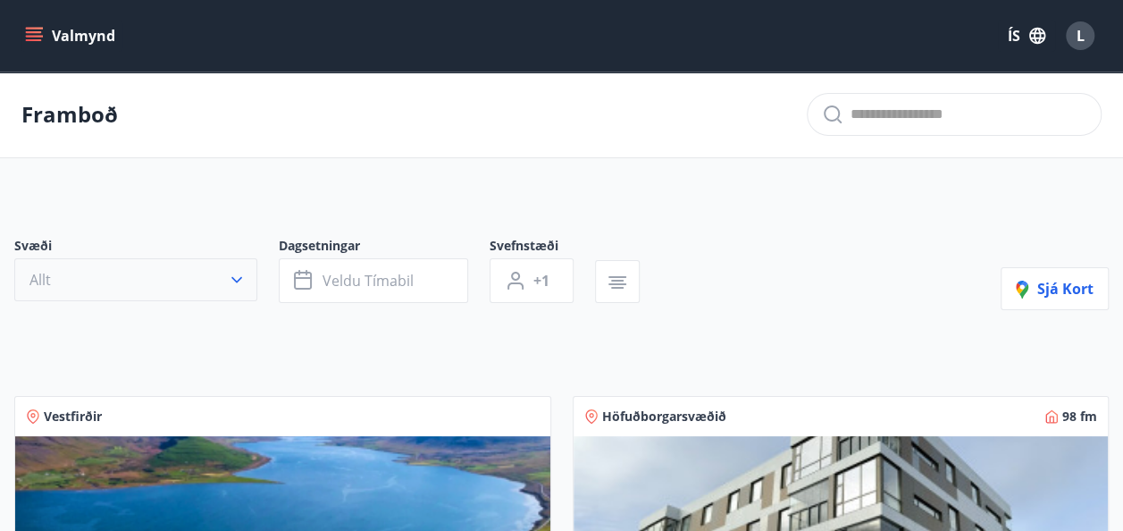
click at [180, 264] on button "Allt" at bounding box center [135, 279] width 243 height 43
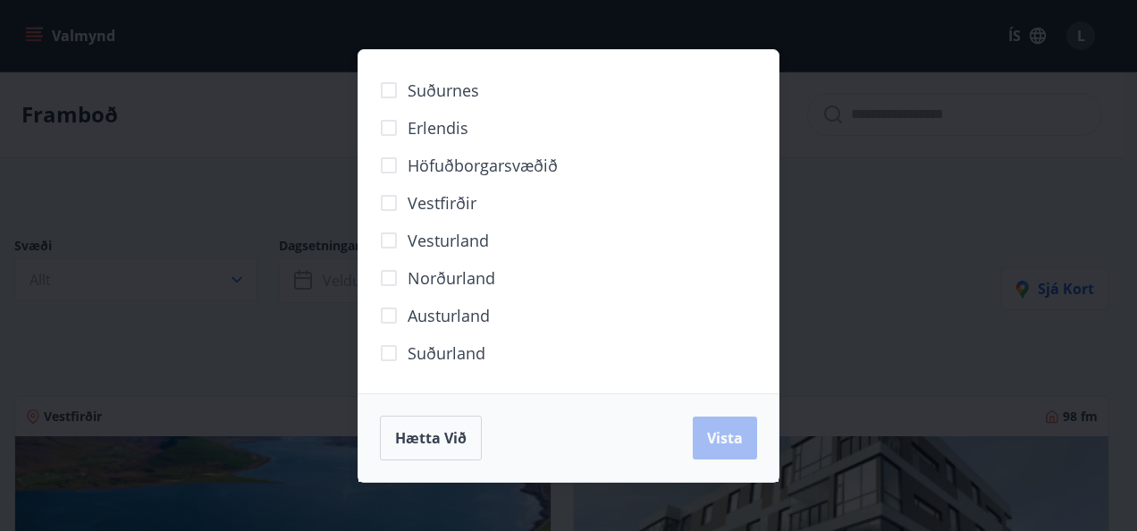
click at [418, 85] on span "Suðurnes" at bounding box center [442, 90] width 71 height 23
click at [407, 352] on span "Suðurland" at bounding box center [446, 352] width 78 height 23
click at [454, 242] on span "Vesturland" at bounding box center [447, 240] width 81 height 23
click at [751, 456] on button "Vista" at bounding box center [724, 437] width 64 height 43
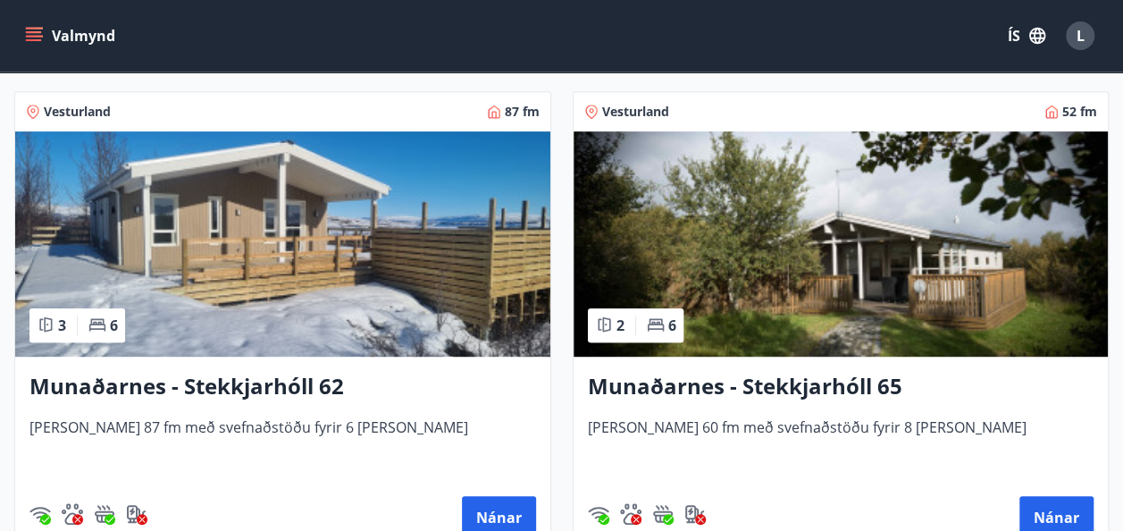
click at [857, 372] on h3 "Munaðarnes - Stekkjarhóll 65" at bounding box center [841, 387] width 507 height 32
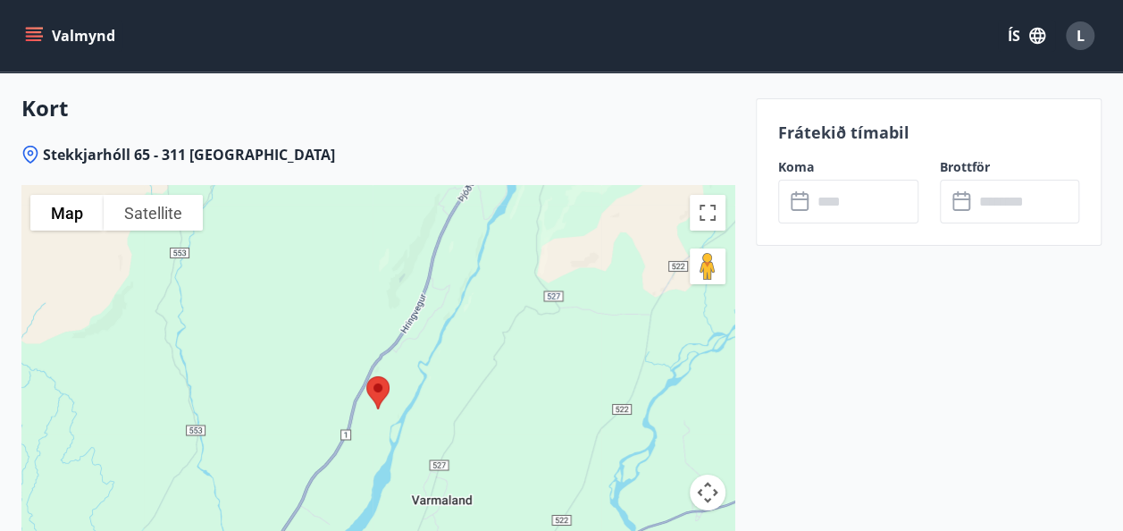
scroll to position [2925, 0]
click at [795, 209] on icon at bounding box center [800, 202] width 18 height 18
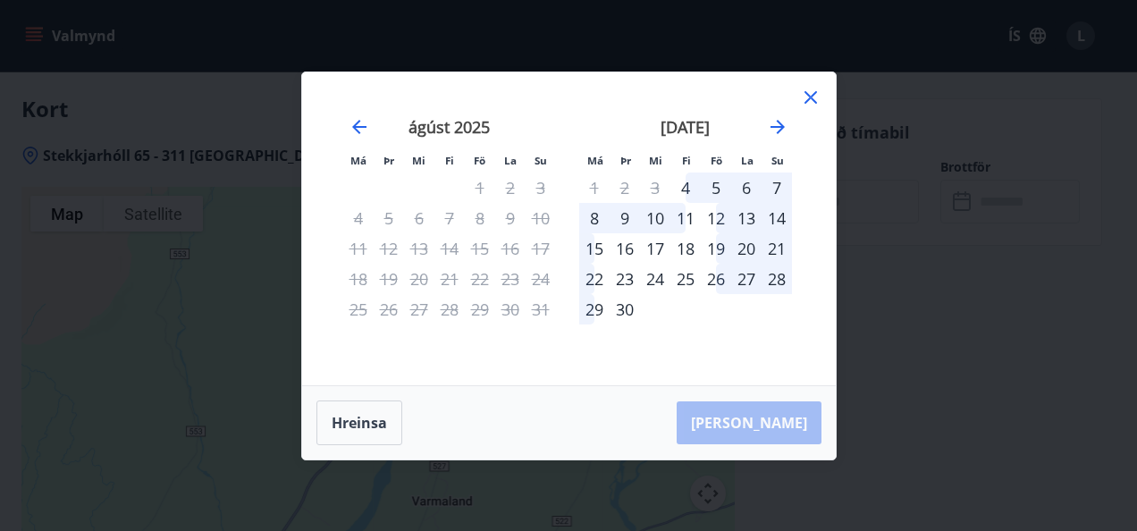
click at [708, 190] on div "5" at bounding box center [716, 187] width 30 height 30
click at [770, 189] on div "7" at bounding box center [776, 187] width 30 height 30
click at [708, 189] on div "5" at bounding box center [716, 187] width 30 height 30
click at [776, 191] on div "7" at bounding box center [776, 187] width 30 height 30
click at [944, 193] on div "Má Þr Mi Fi Fö La Su Má Þr Mi Fi Fö La Su [DATE] 1 2 3 4 5 6 7 8 9 10 11 12 13 …" at bounding box center [568, 265] width 1137 height 531
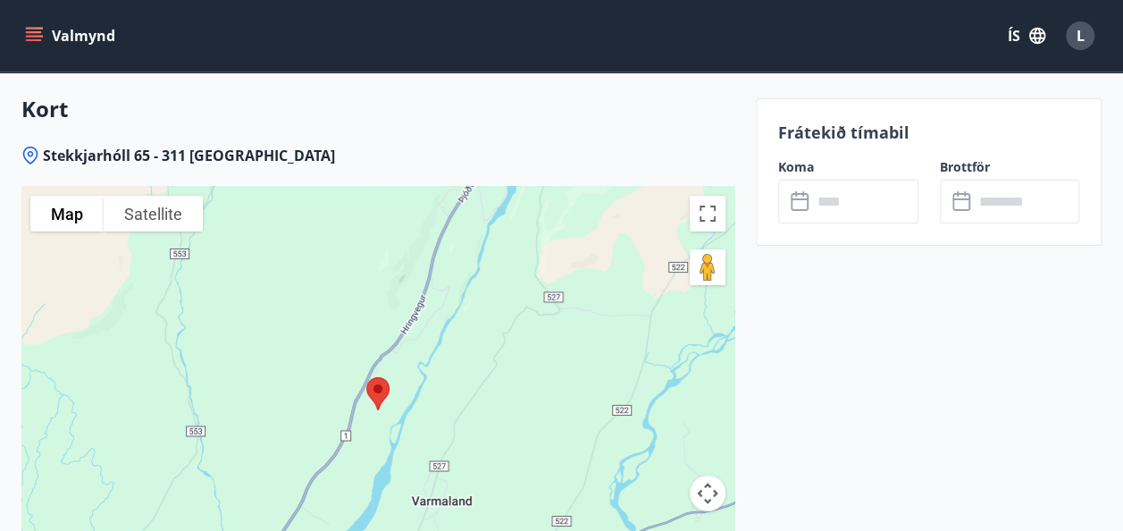
click at [39, 29] on icon "menu" at bounding box center [34, 36] width 18 height 18
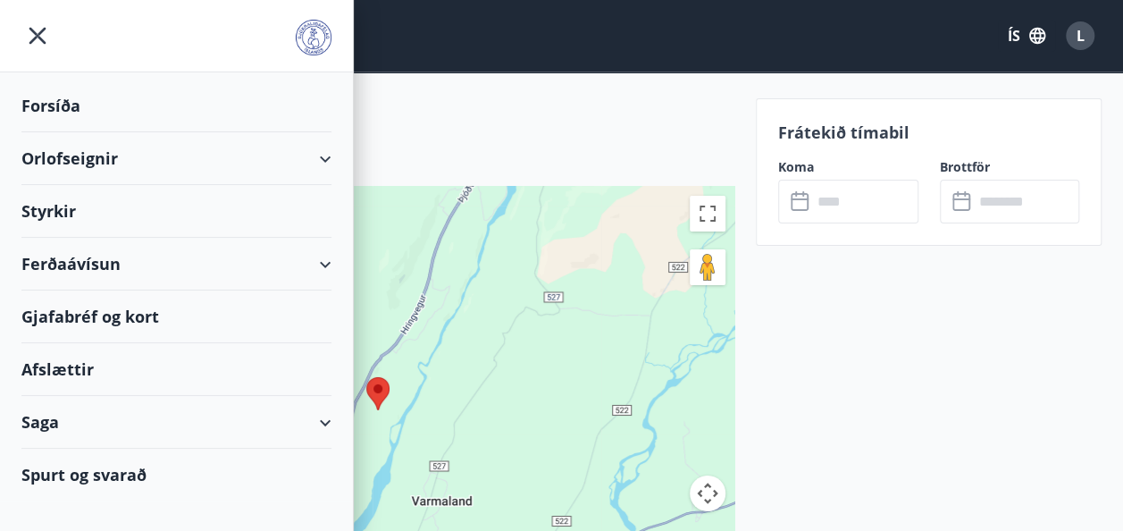
click at [313, 145] on div "Orlofseignir" at bounding box center [176, 158] width 310 height 53
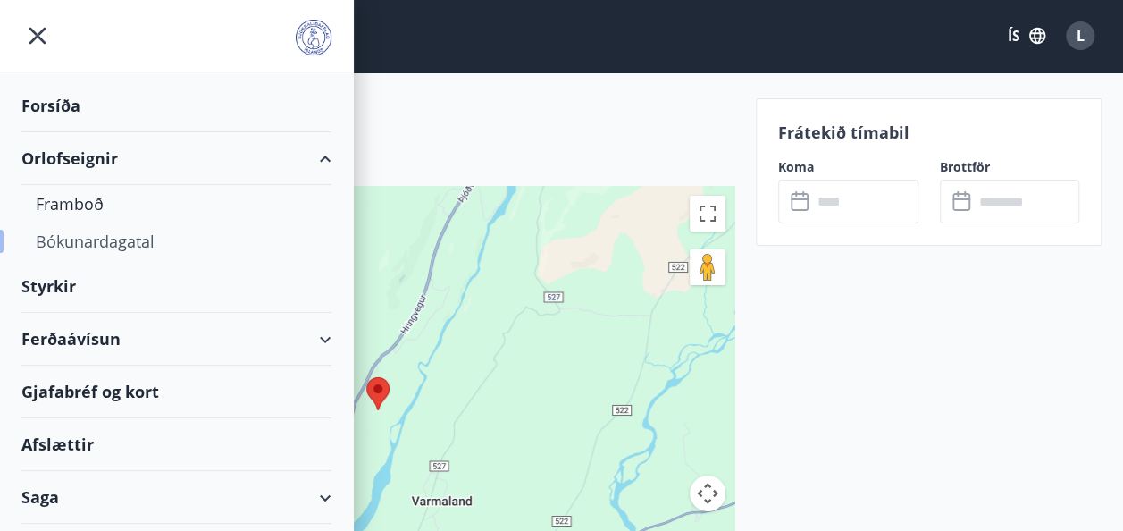
click at [122, 236] on div "Bókunardagatal" at bounding box center [176, 241] width 281 height 38
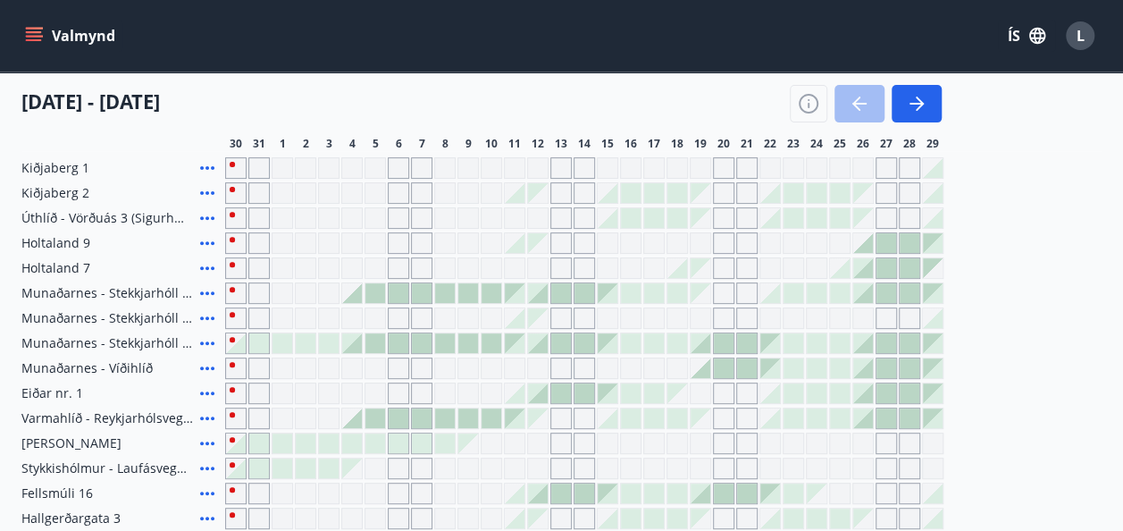
scroll to position [219, 0]
click at [554, 295] on div at bounding box center [561, 291] width 20 height 20
click at [585, 288] on div at bounding box center [585, 291] width 20 height 20
click at [578, 262] on div "Gráir dagar eru ekki bókanlegir" at bounding box center [584, 266] width 21 height 21
click at [563, 238] on div "Kiðjaberg 1 Kiðjaberg 2 Úthlíð - Vörðuás 3 (Sigurhæð) Holtaland 9 Holtaland 7 […" at bounding box center [561, 378] width 1080 height 447
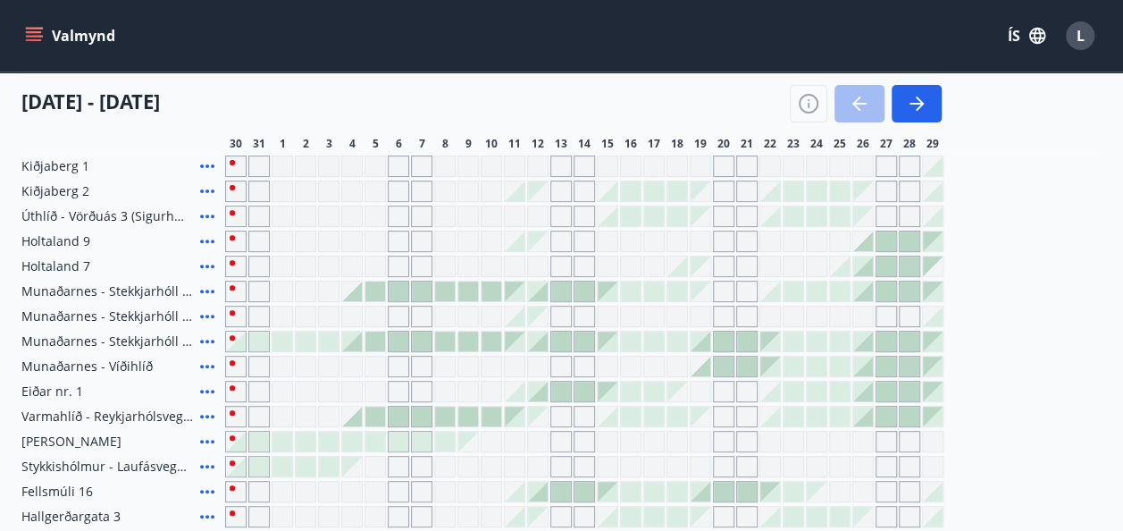
click at [595, 265] on div at bounding box center [584, 266] width 718 height 21
click at [579, 222] on div "Gráir dagar eru ekki bókanlegir" at bounding box center [584, 216] width 21 height 21
click at [814, 101] on icon "button" at bounding box center [808, 103] width 21 height 21
click at [797, 110] on div "Upptekið Dagleiga Fast tímabil Opnar umsóknir Umsókn í vinnslu Umsóknarfrestur …" at bounding box center [562, 263] width 470 height 327
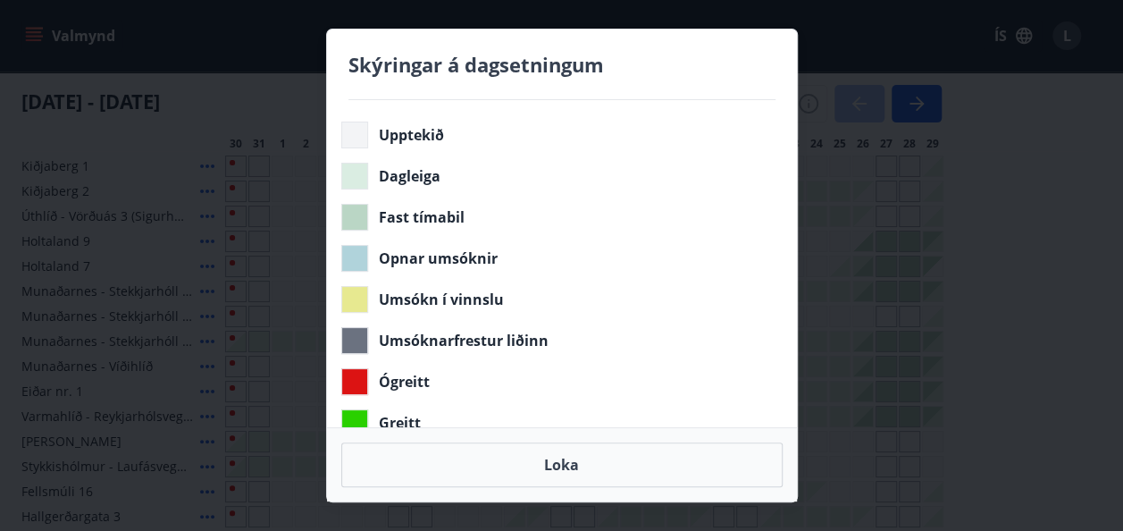
click at [797, 107] on div "Upptekið Dagleiga Fast tímabil Opnar umsóknir Umsókn í vinnslu Umsóknarfrestur …" at bounding box center [562, 263] width 470 height 327
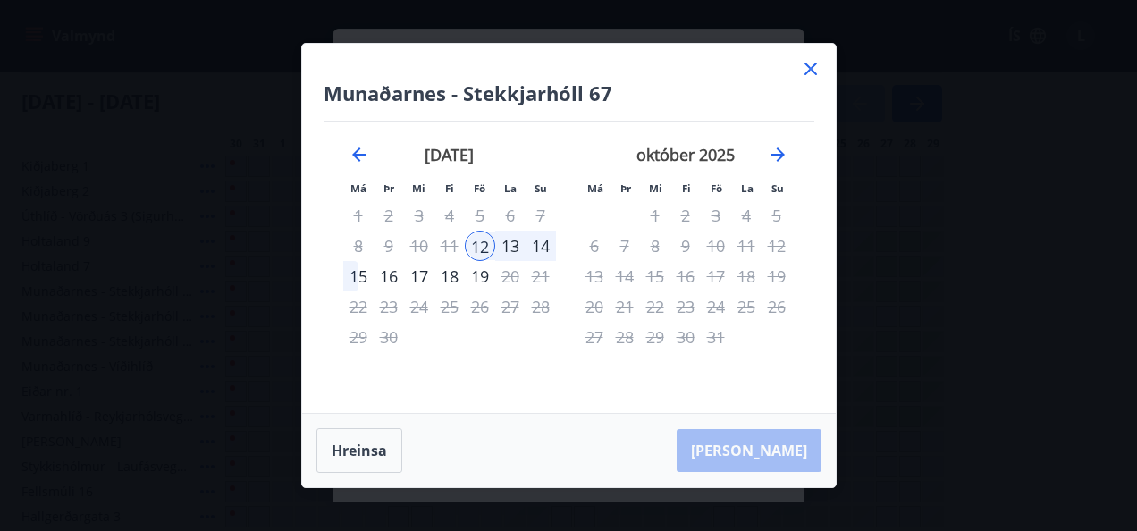
click at [808, 68] on icon at bounding box center [810, 69] width 13 height 13
click at [808, 68] on div "Skýringar á dagsetningum Upptekið Dagleiga Fast tímabil Opnar umsóknir Umsókn í…" at bounding box center [568, 265] width 1137 height 531
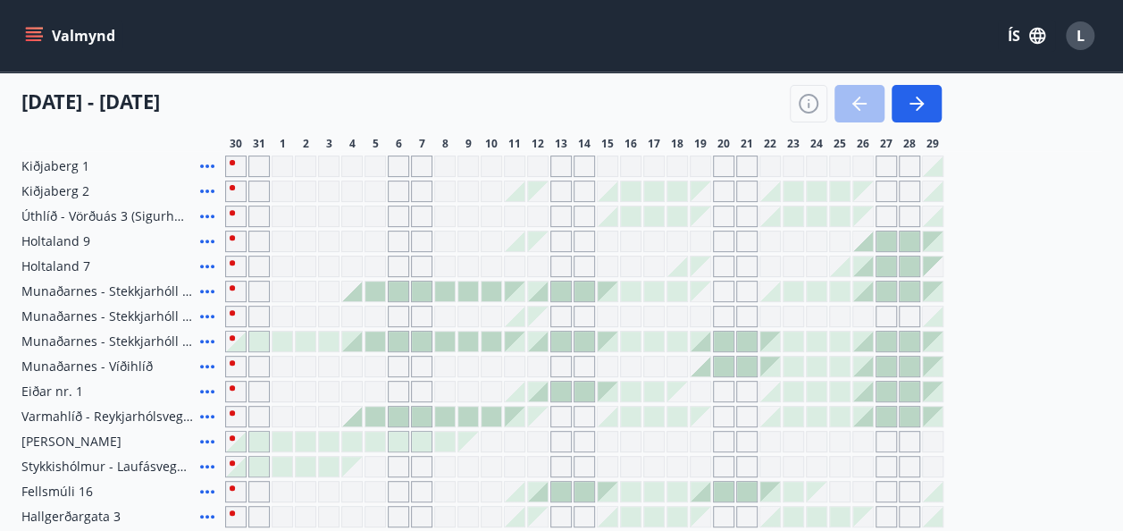
click at [402, 170] on div "Gráir dagar eru ekki bókanlegir" at bounding box center [398, 165] width 21 height 21
click at [377, 169] on div "Gráir dagar eru ekki bókanlegir" at bounding box center [375, 165] width 21 height 21
click at [382, 289] on div at bounding box center [375, 291] width 20 height 20
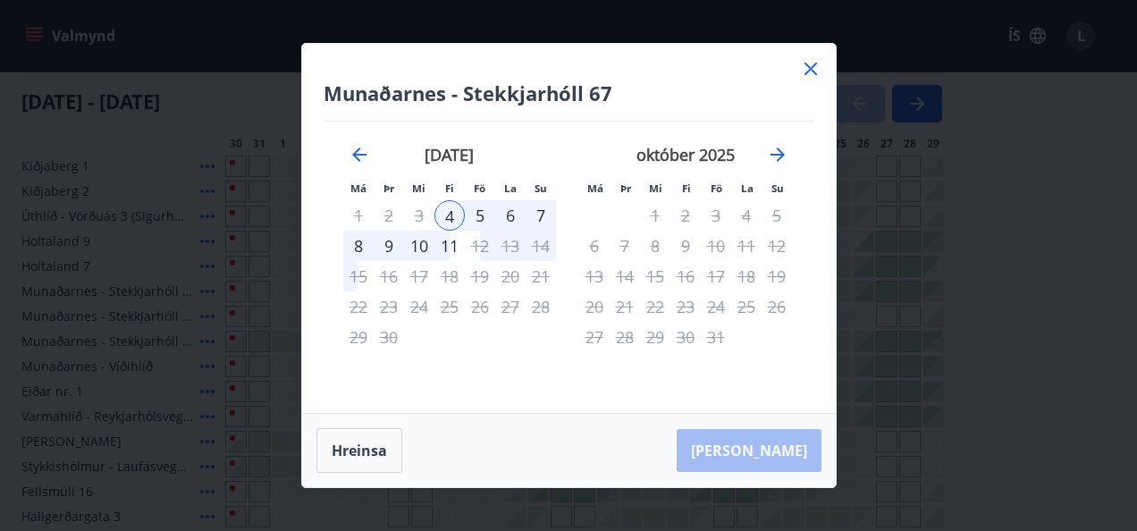
click at [811, 79] on icon at bounding box center [810, 68] width 21 height 21
click at [811, 74] on div "[DATE] - [DATE]" at bounding box center [481, 97] width 920 height 50
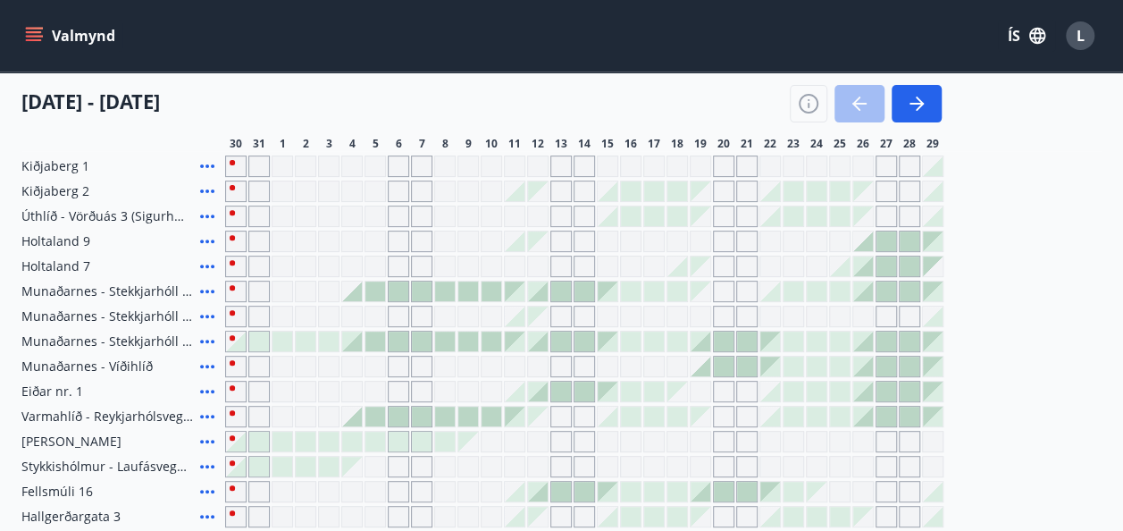
click at [808, 66] on div "Valmynd ÍS L" at bounding box center [561, 35] width 1123 height 71
click at [918, 113] on icon "button" at bounding box center [916, 103] width 21 height 21
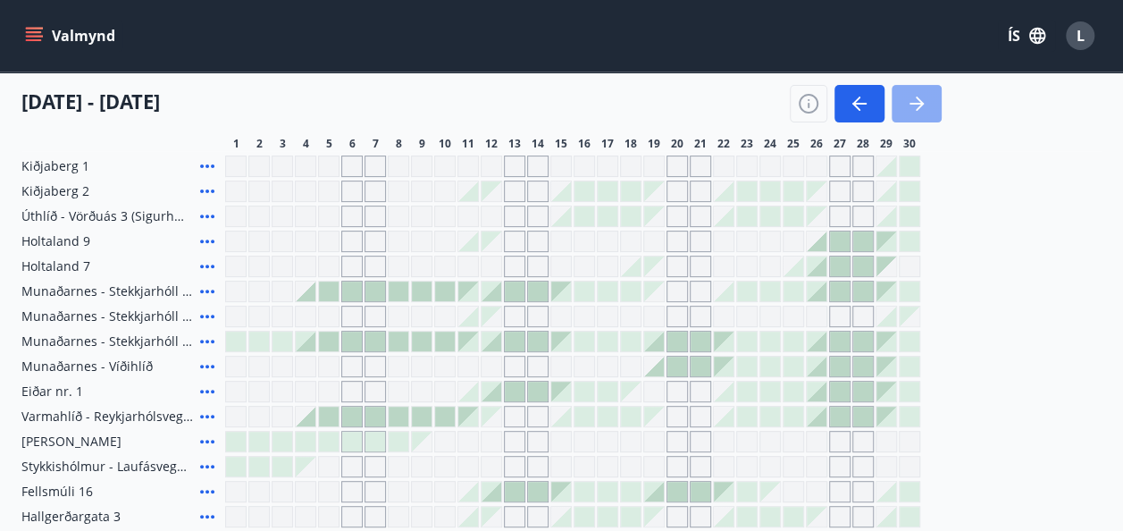
click at [922, 99] on icon "button" at bounding box center [916, 103] width 21 height 21
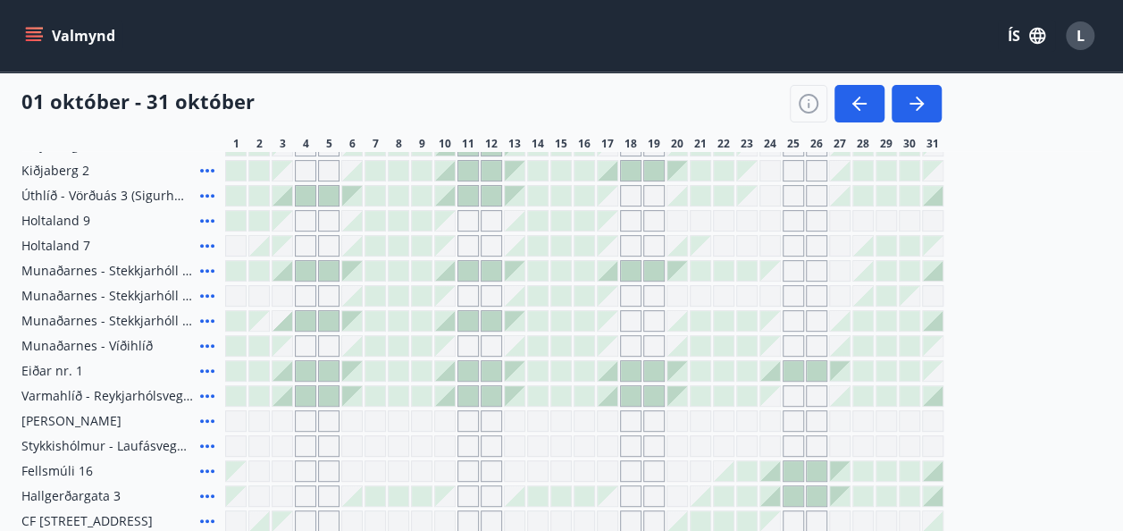
scroll to position [239, 0]
